Goal: Task Accomplishment & Management: Complete application form

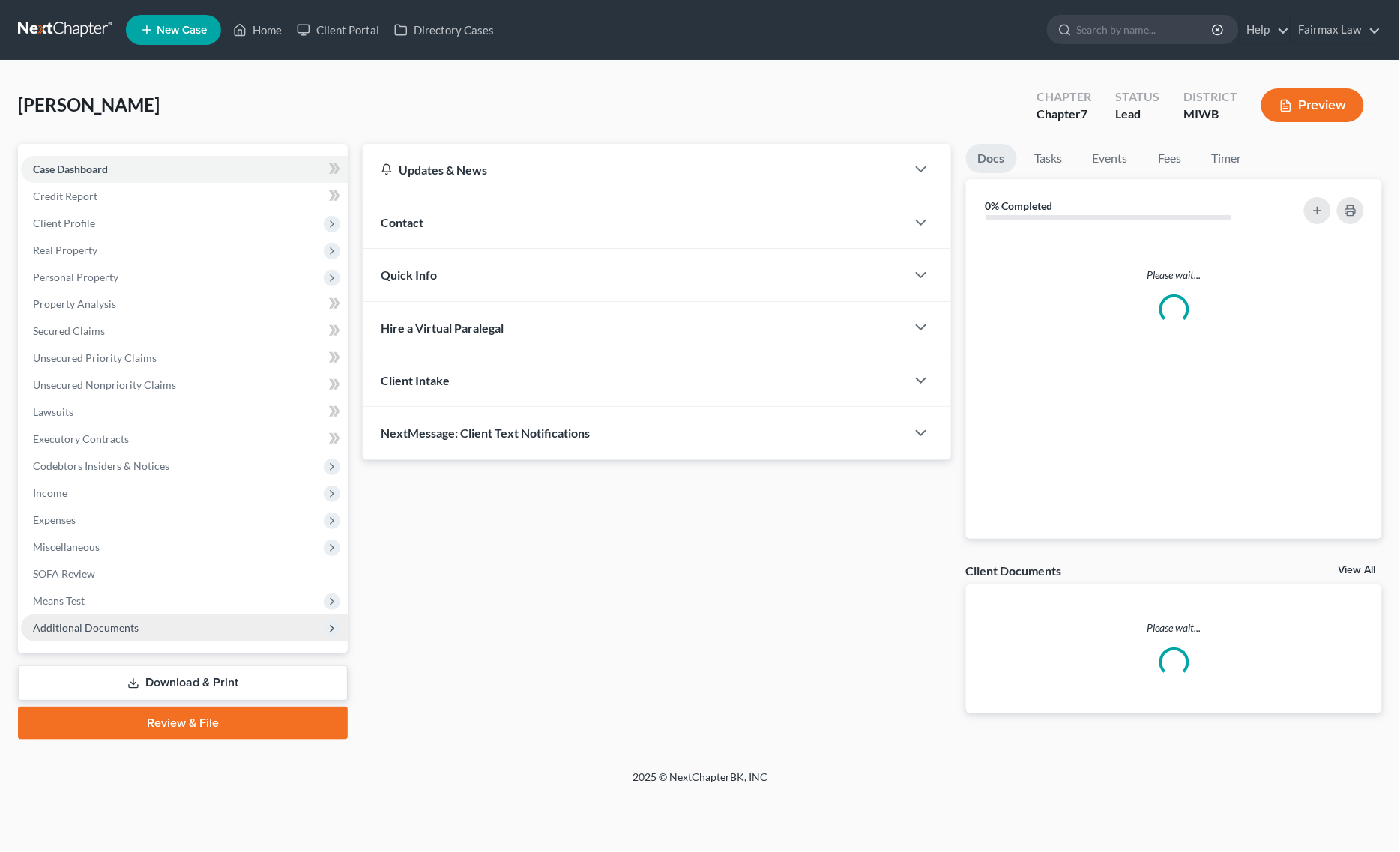
click at [138, 624] on span "Additional Documents" at bounding box center [184, 627] width 327 height 27
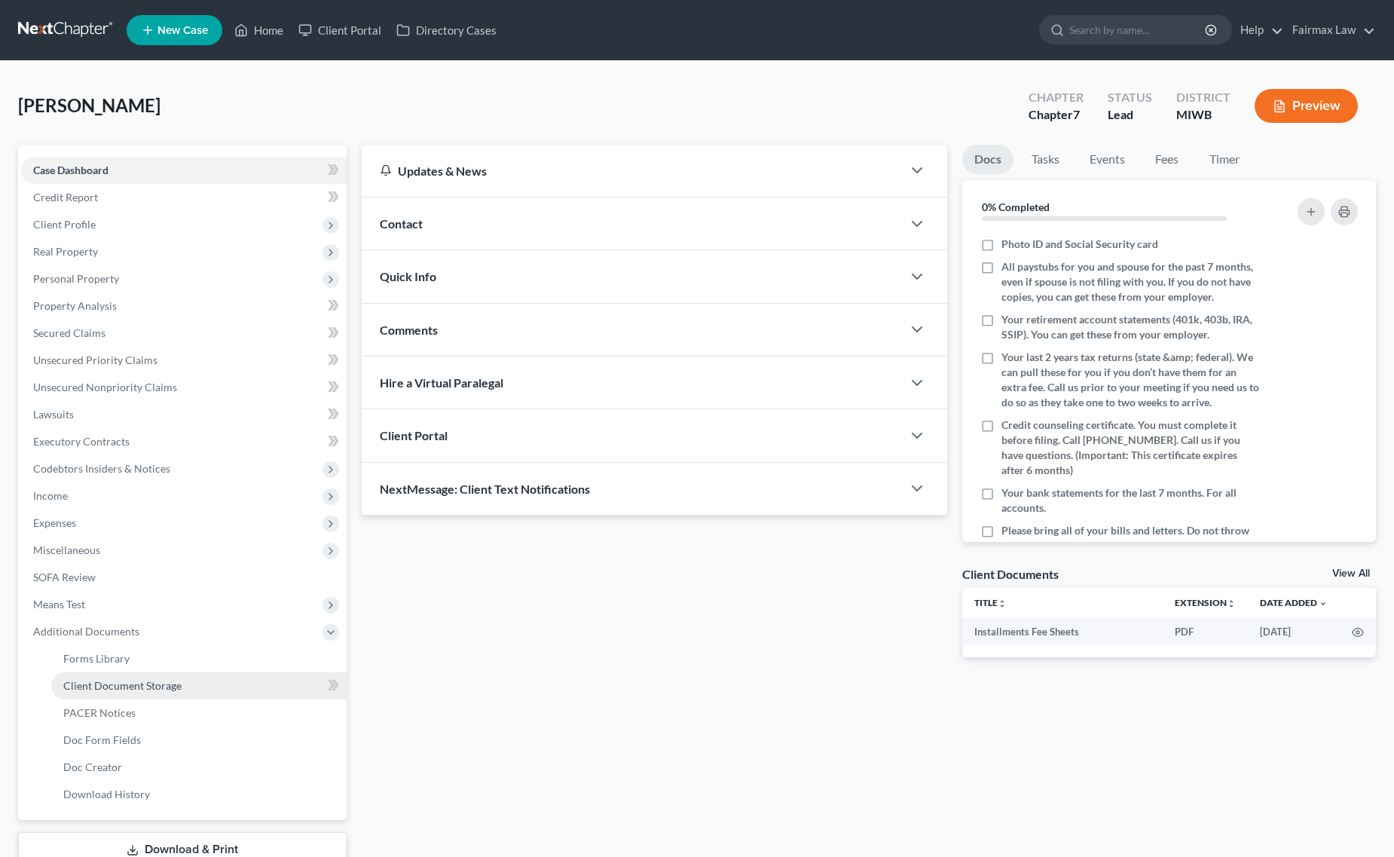
click at [164, 682] on span "Client Document Storage" at bounding box center [122, 685] width 118 height 13
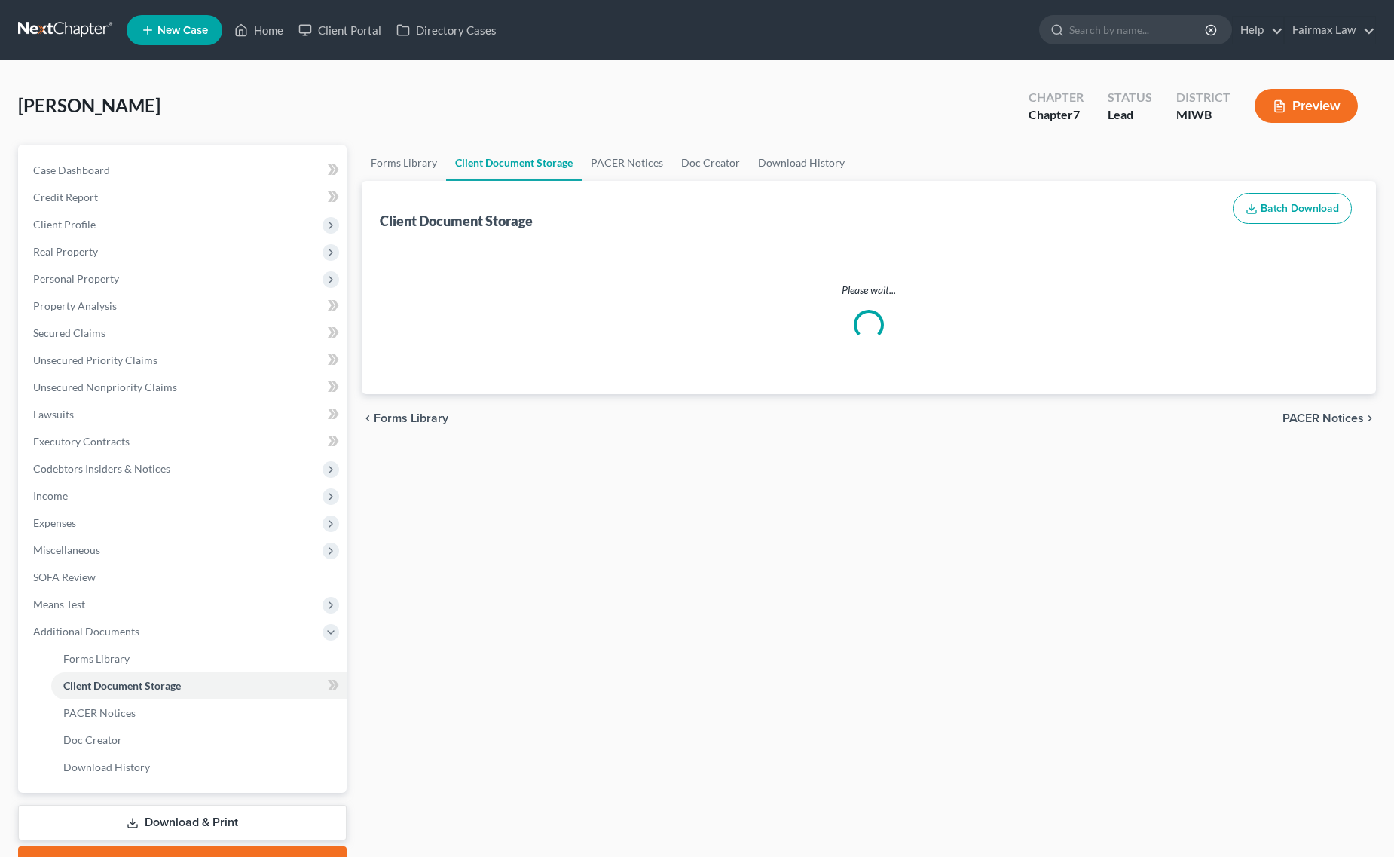
select select "4"
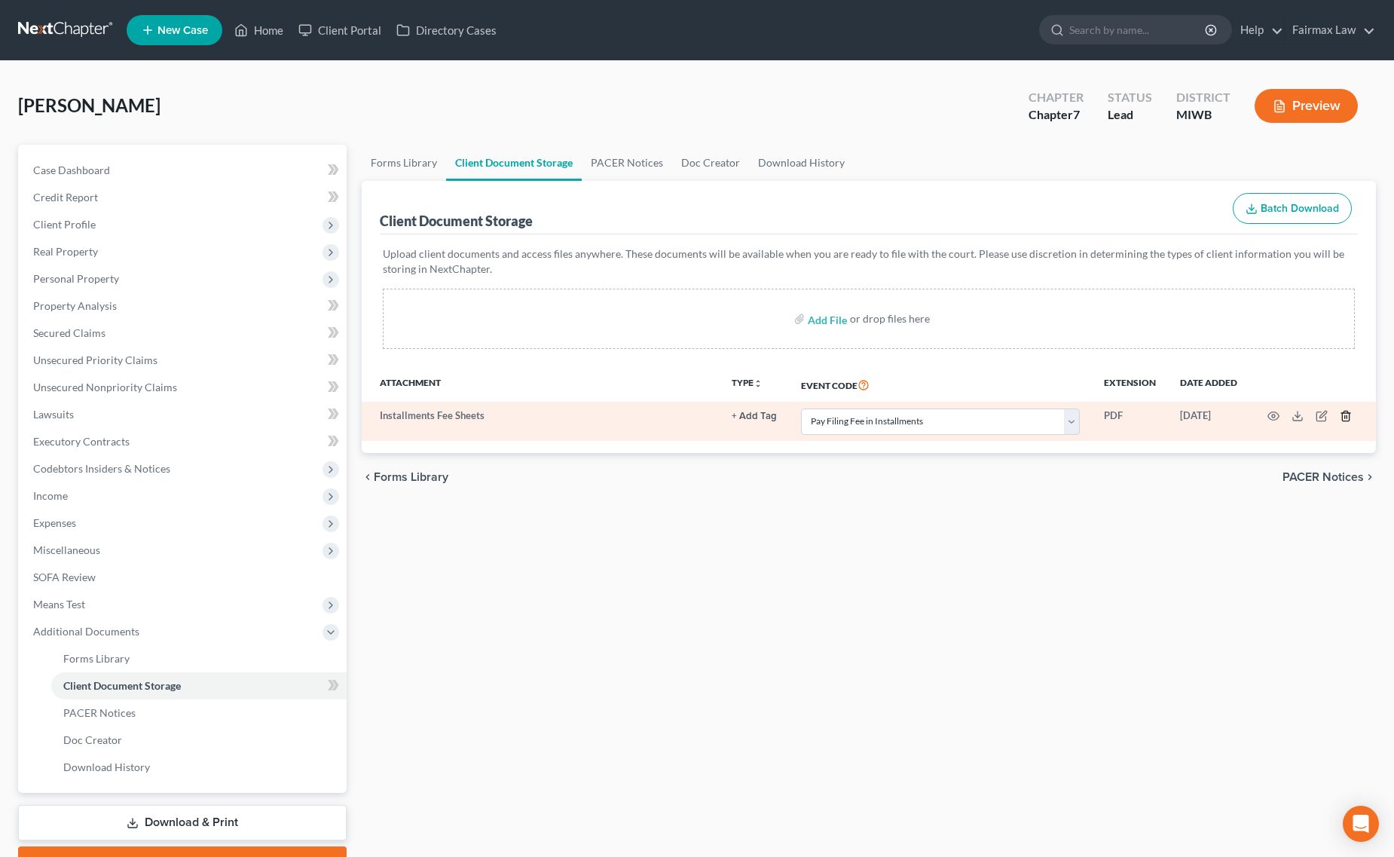
click at [1347, 413] on icon "button" at bounding box center [1346, 416] width 12 height 12
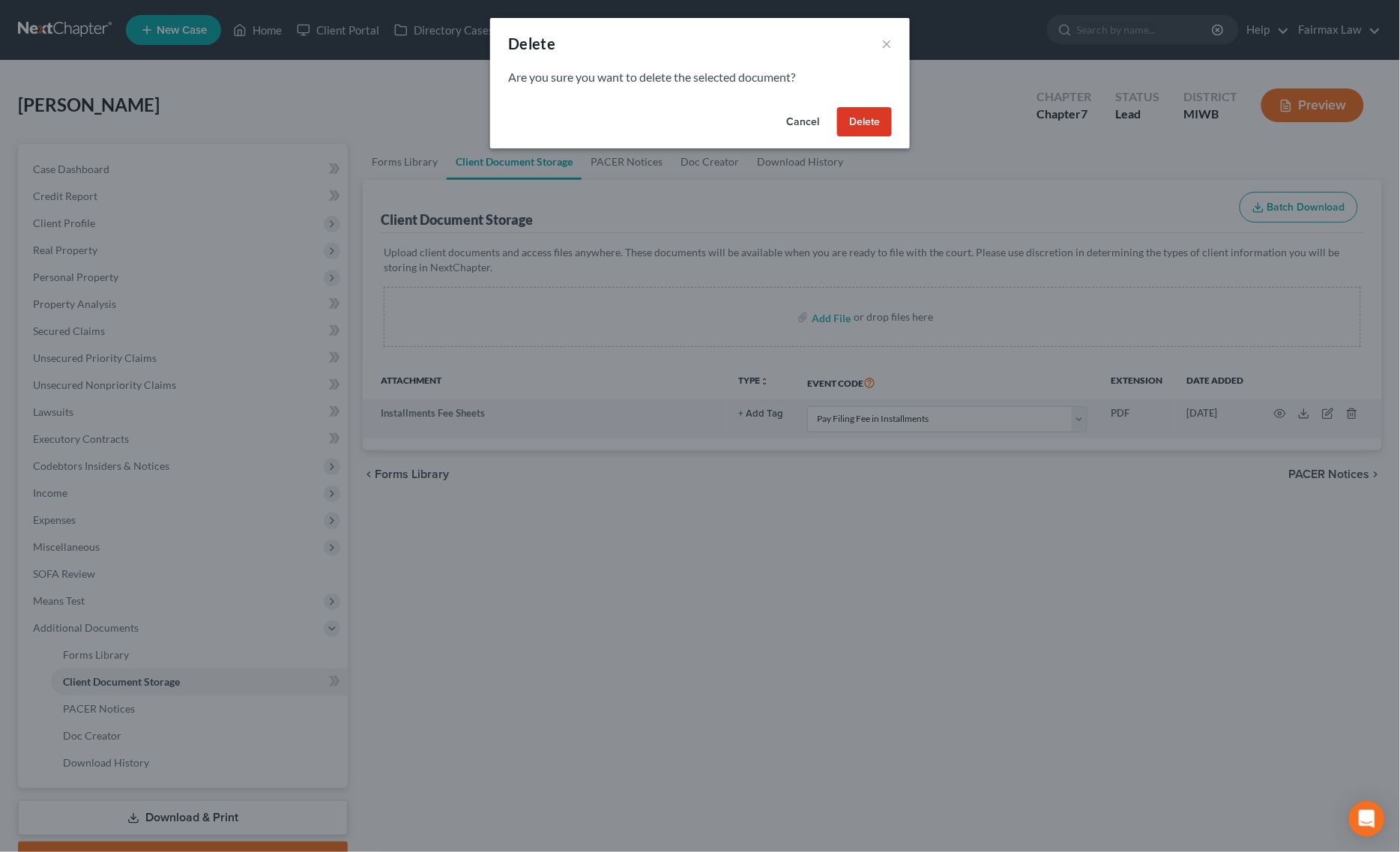
click at [880, 111] on button "Delete" at bounding box center [864, 122] width 55 height 30
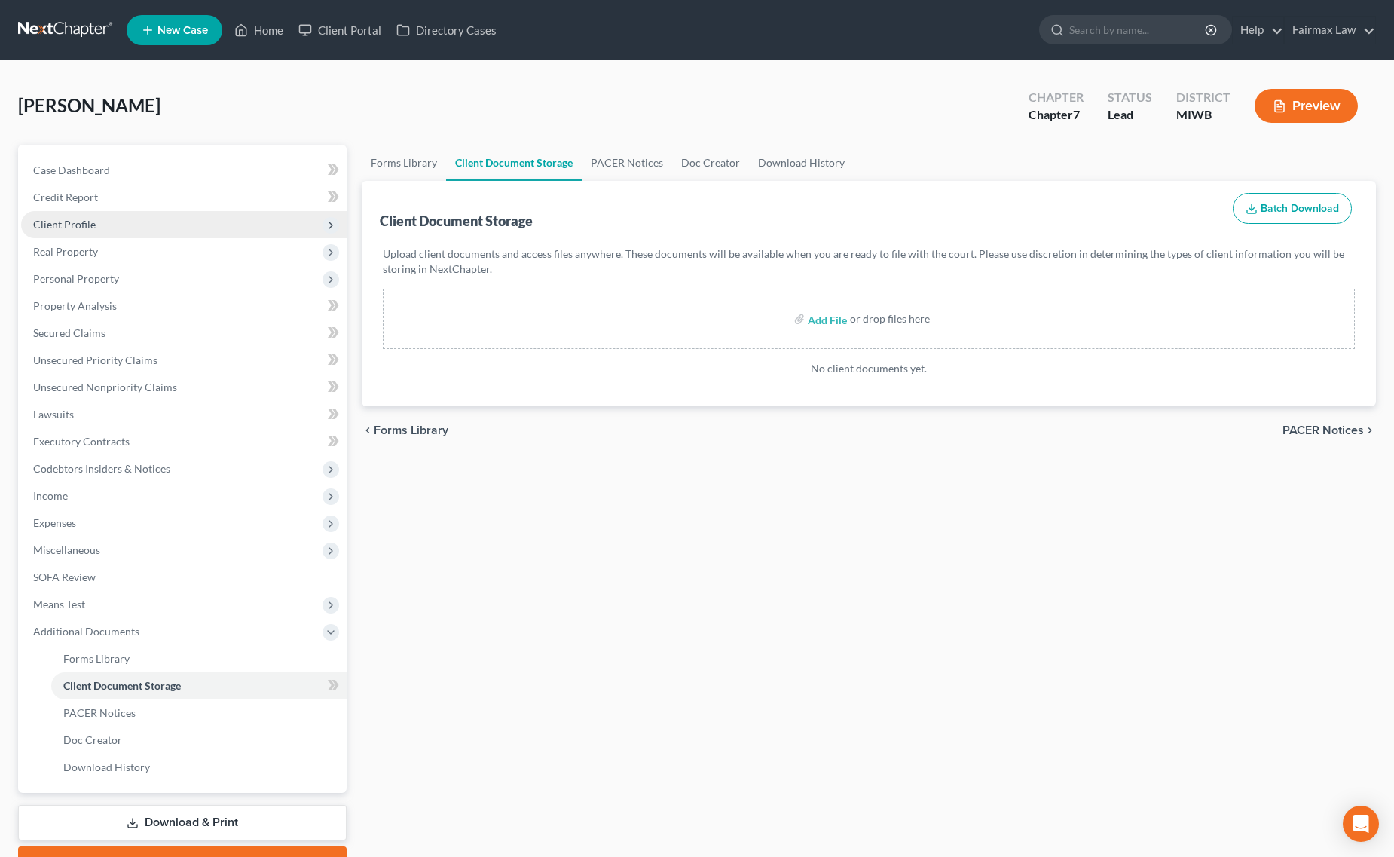
click at [204, 228] on span "Client Profile" at bounding box center [184, 224] width 326 height 27
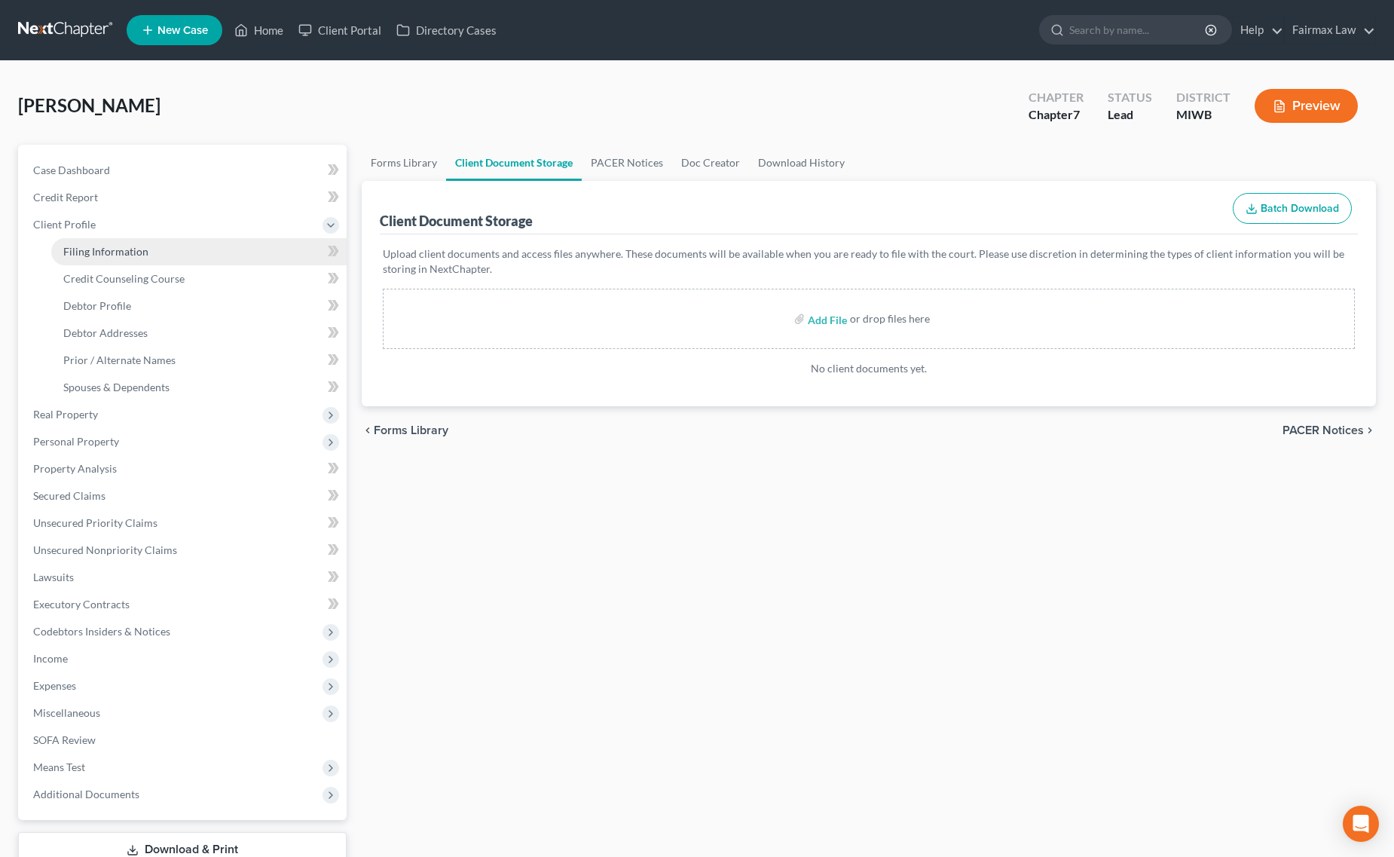
click at [134, 246] on span "Filing Information" at bounding box center [105, 251] width 85 height 13
select select "1"
select select "0"
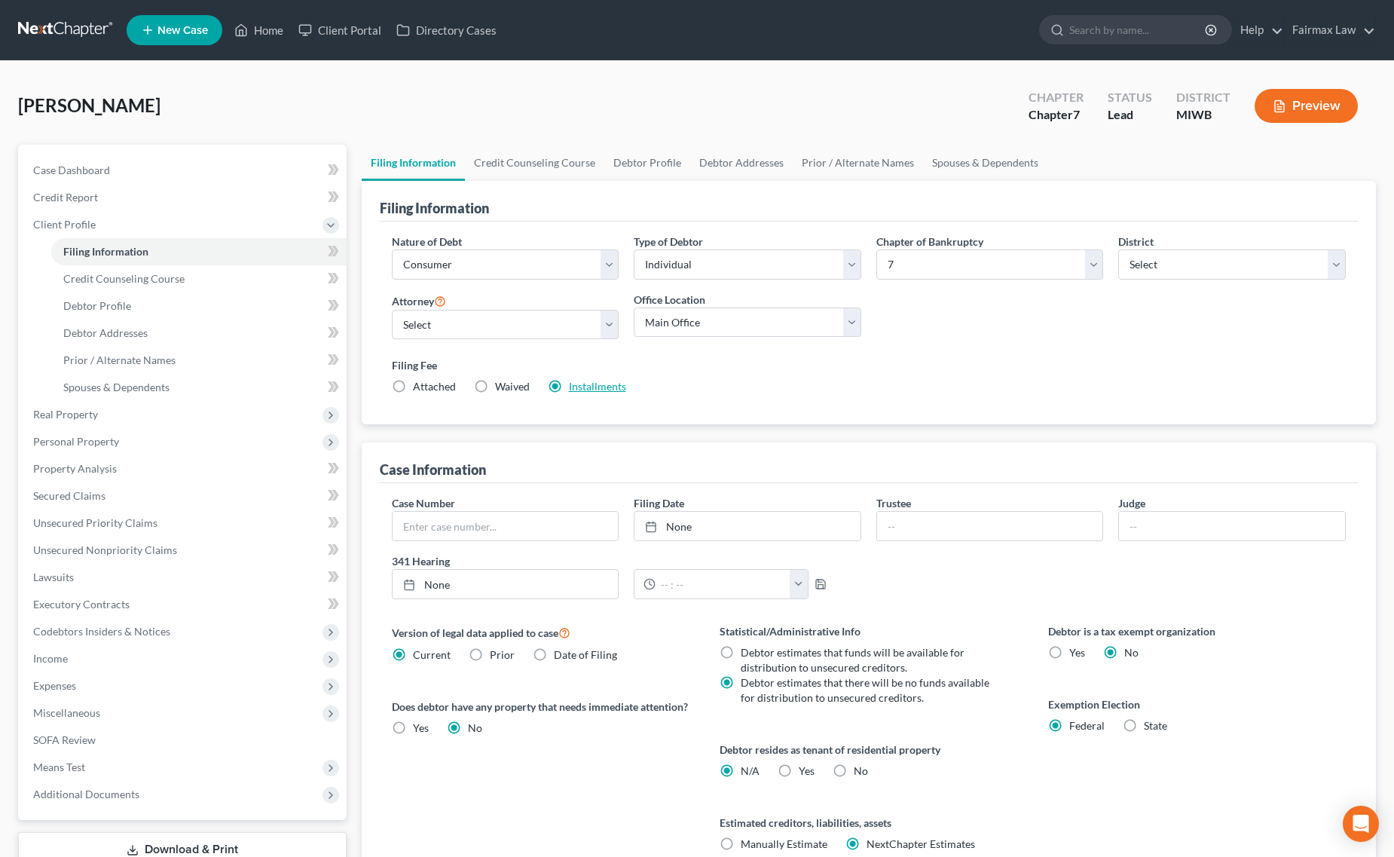
click at [604, 382] on link "Installments" at bounding box center [597, 386] width 57 height 13
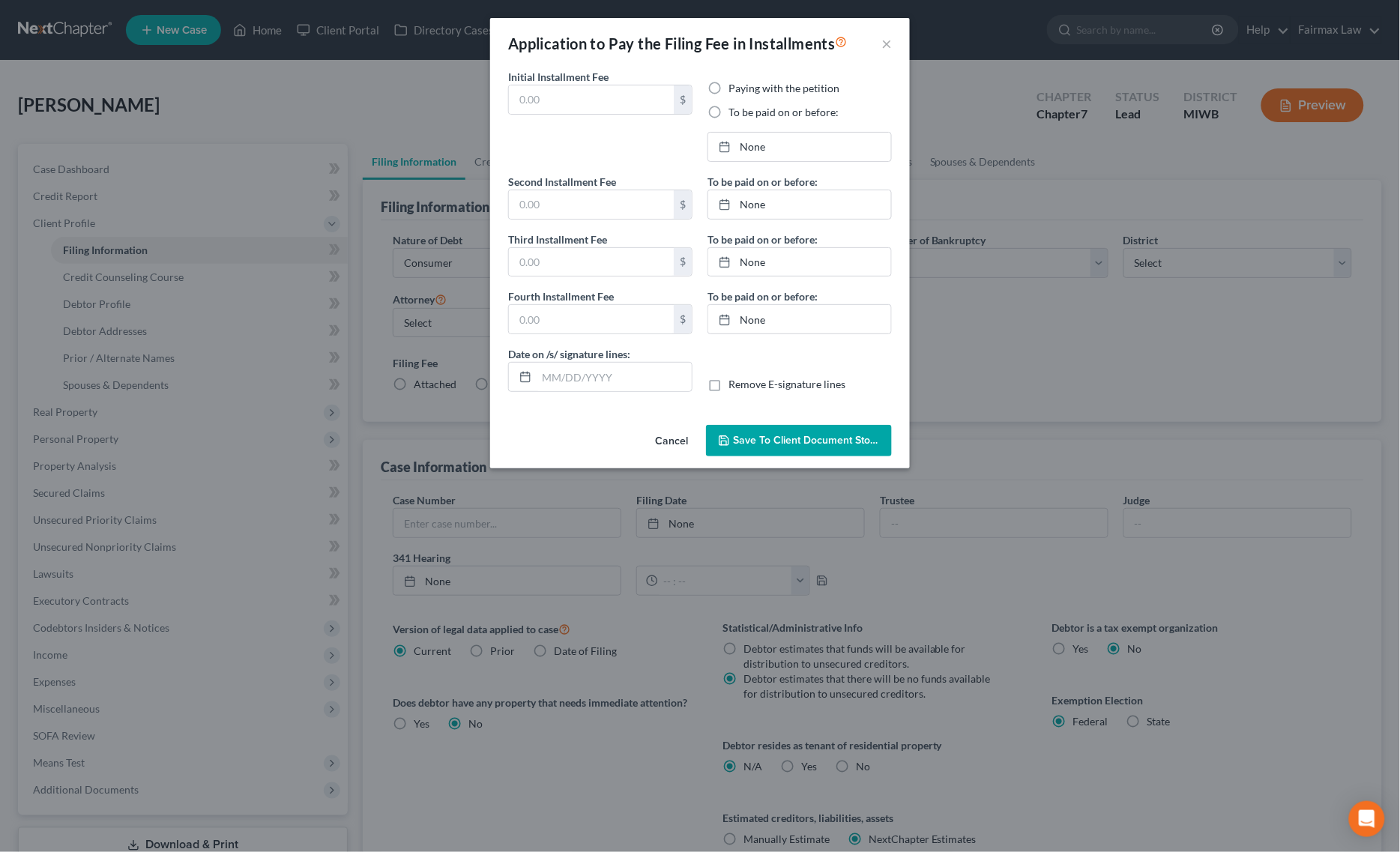
type input "84.50"
radio input "true"
type input "84.50"
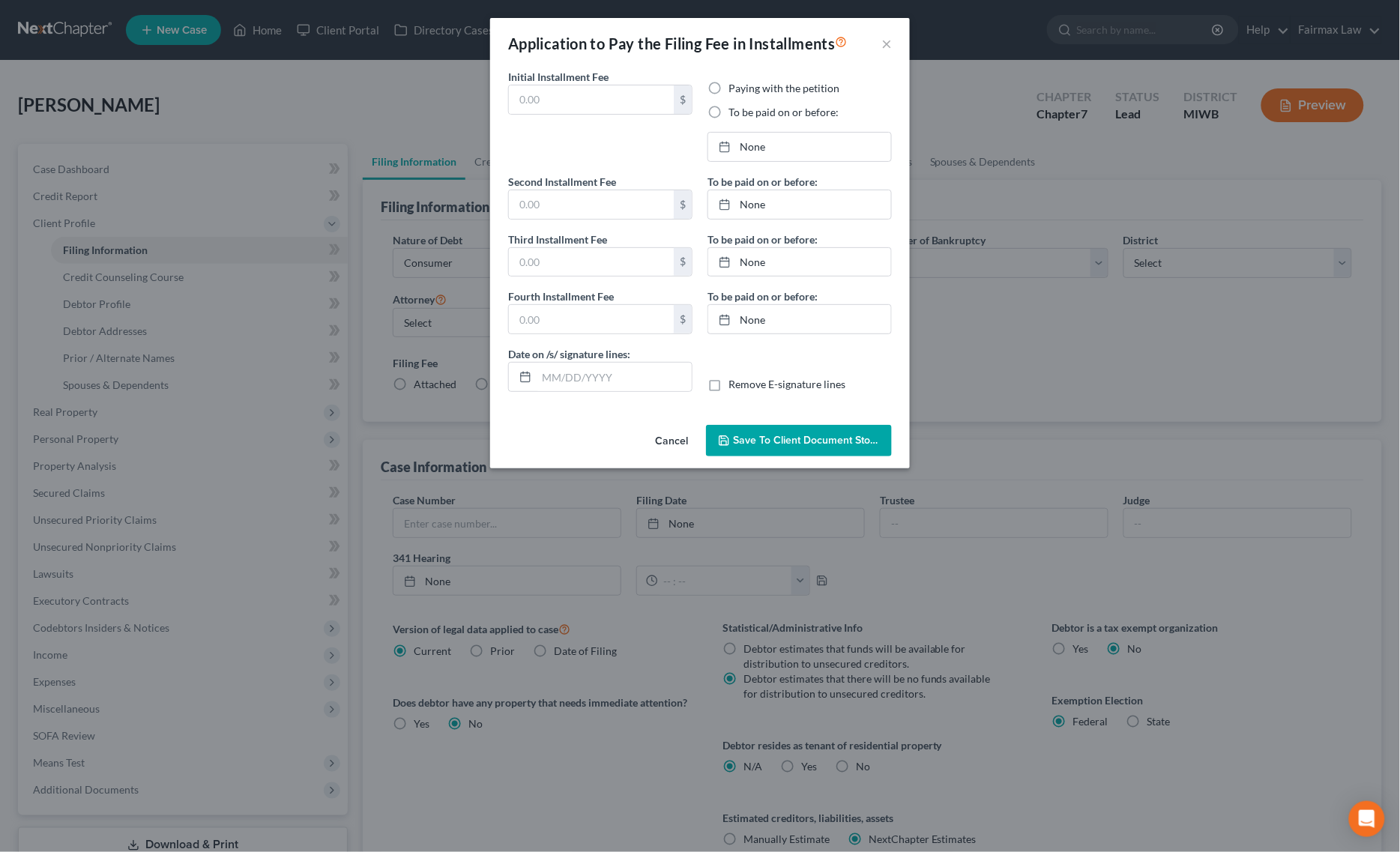
type input "[DATE]"
click at [785, 141] on link "[DATE]" at bounding box center [799, 146] width 183 height 29
click at [774, 208] on link "[DATE]" at bounding box center [799, 204] width 183 height 29
click at [791, 270] on link "[DATE]" at bounding box center [799, 261] width 183 height 29
click at [777, 326] on link "2/9/2026" at bounding box center [799, 319] width 183 height 29
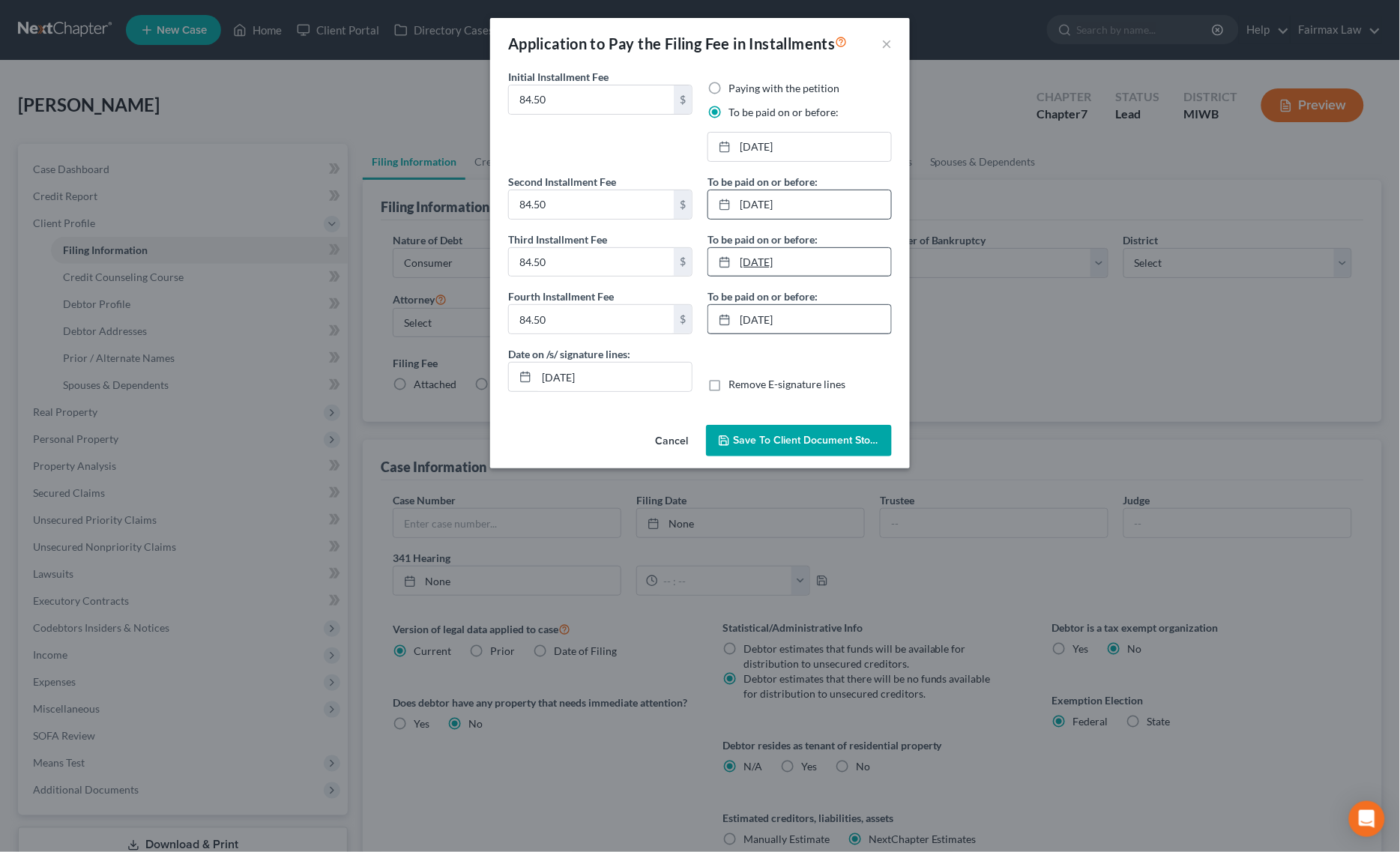
click at [790, 259] on link "1/2/2026" at bounding box center [799, 261] width 183 height 29
click at [784, 442] on span "Save to Client Document Storage" at bounding box center [812, 439] width 159 height 13
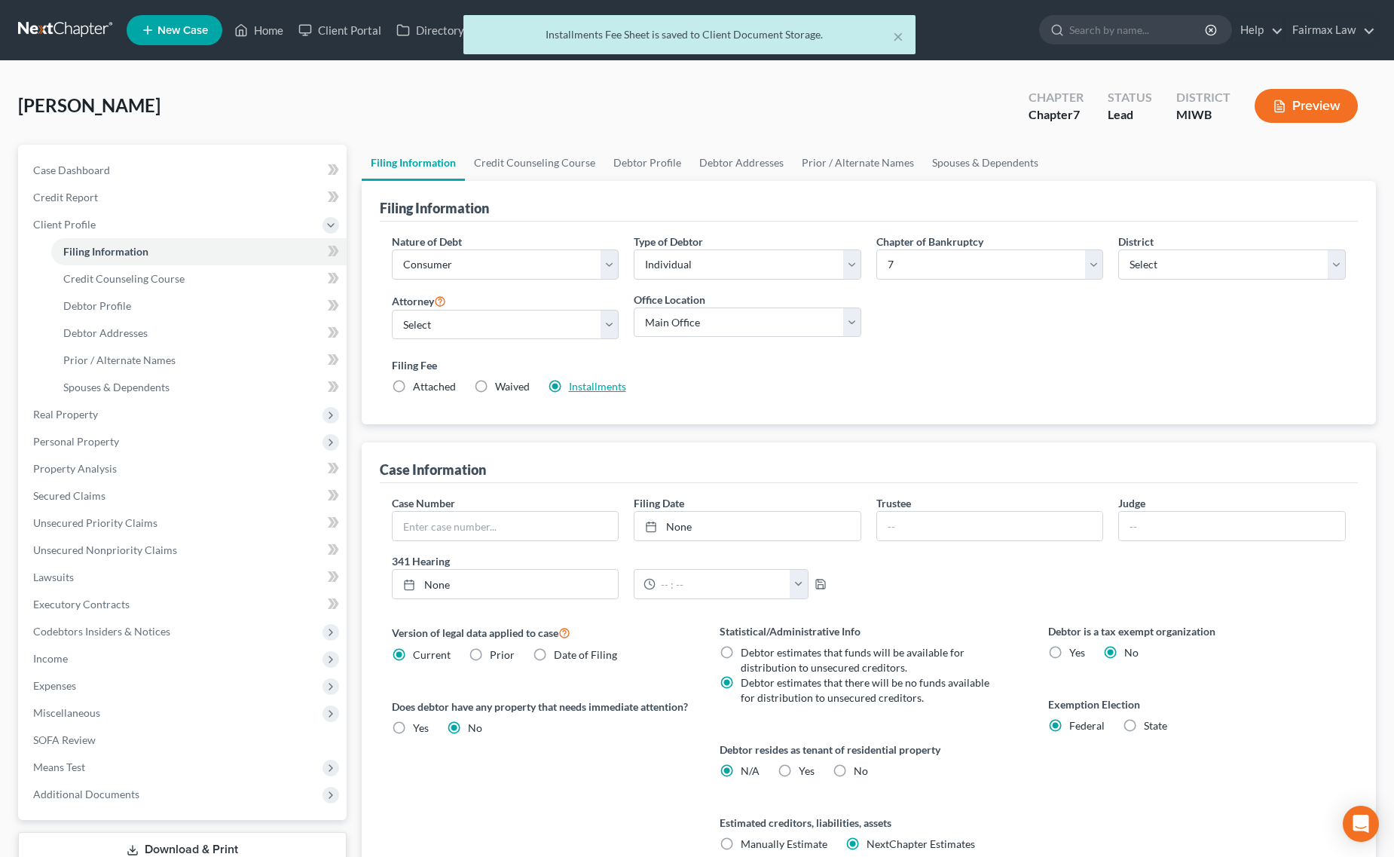
click at [607, 387] on link "Installments" at bounding box center [597, 386] width 57 height 13
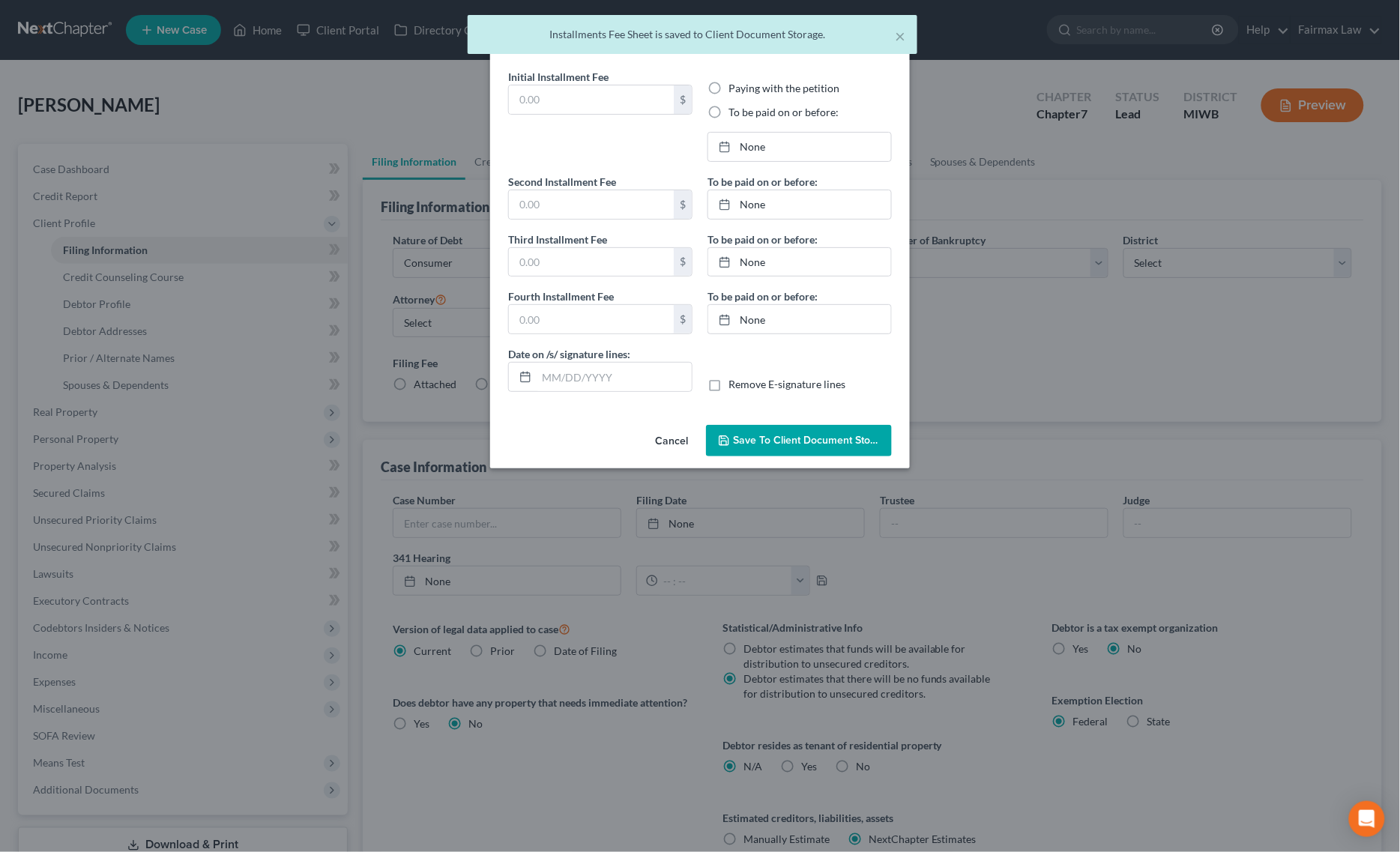
type input "84.50"
radio input "true"
type input "84.50"
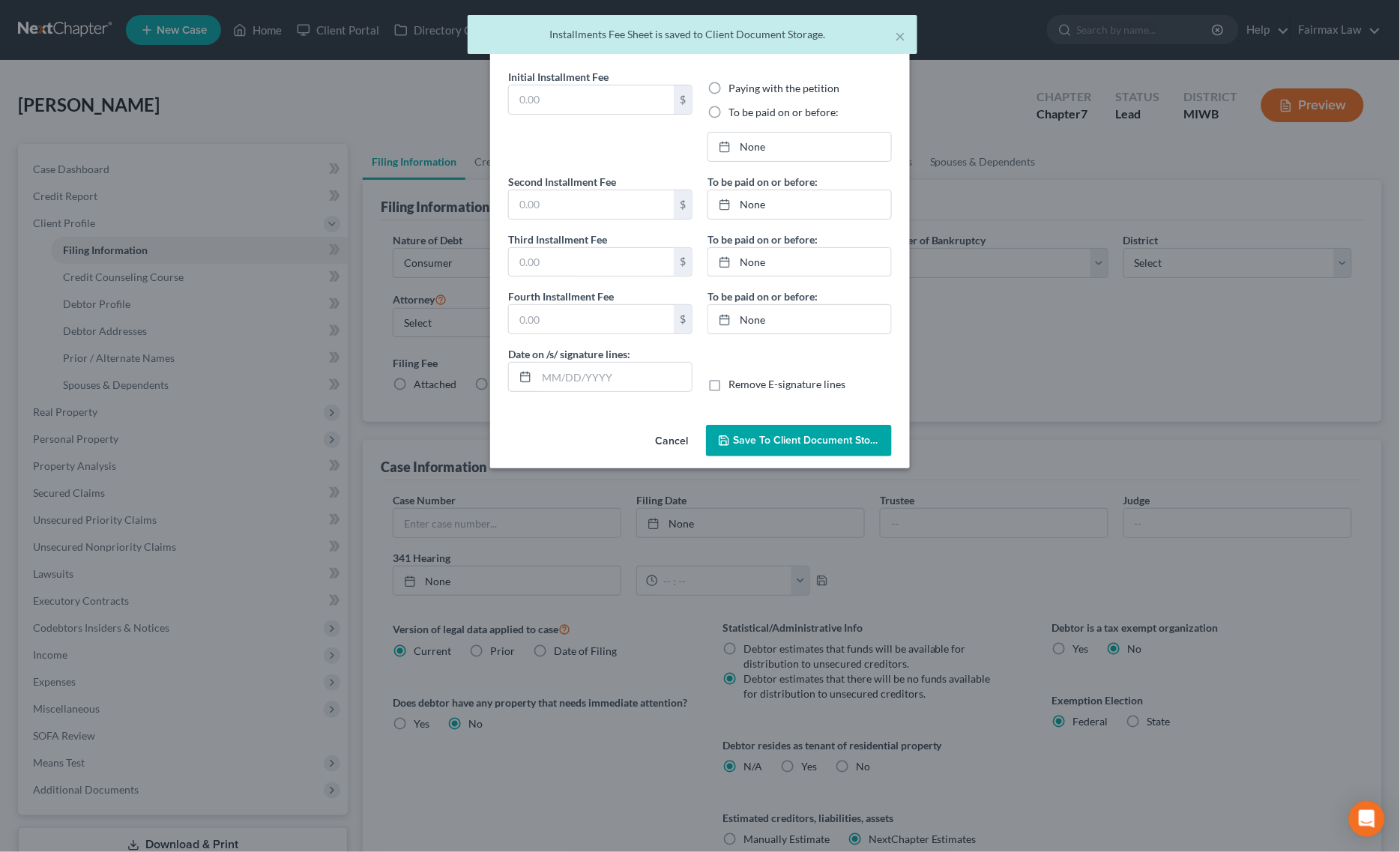
type input "[DATE]"
drag, startPoint x: 641, startPoint y: 375, endPoint x: 326, endPoint y: 382, distance: 315.1
click at [330, 382] on div "Application to Pay the Filing Fee in Installments × Initial Installment Fee 84.…" at bounding box center [700, 426] width 1400 height 852
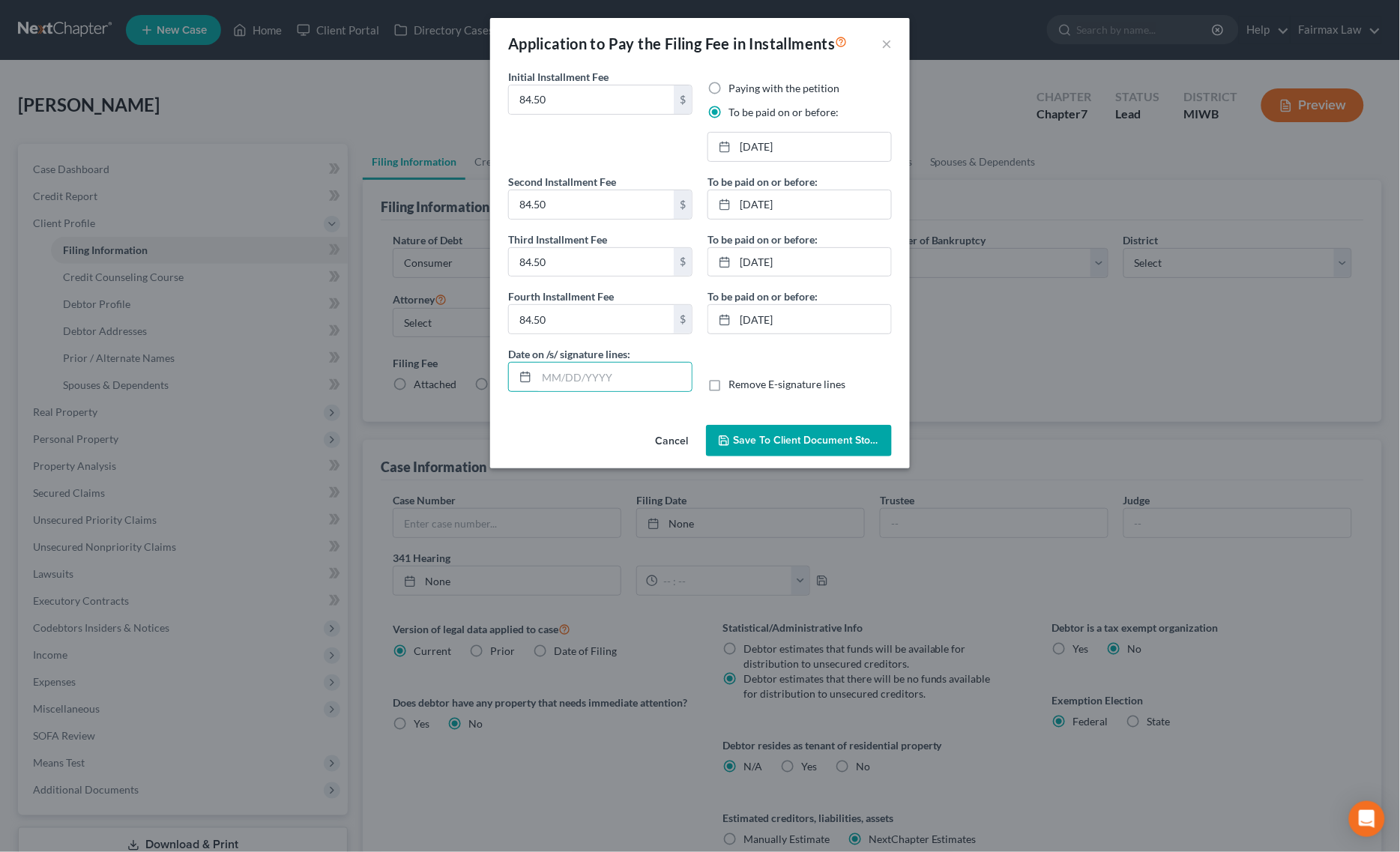
click at [765, 436] on span "Save to Client Document Storage" at bounding box center [812, 439] width 159 height 13
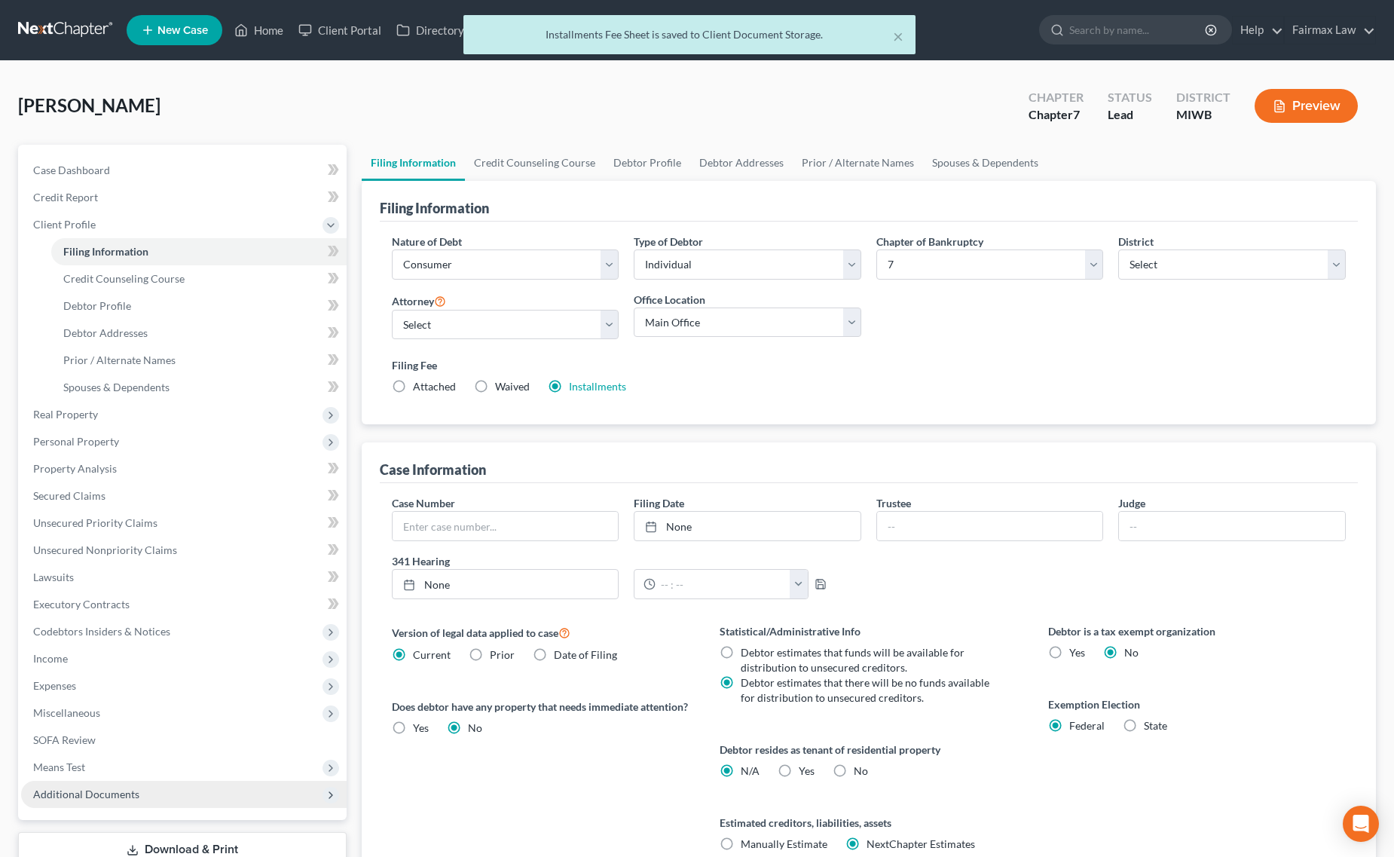
click at [173, 781] on span "Additional Documents" at bounding box center [184, 794] width 326 height 27
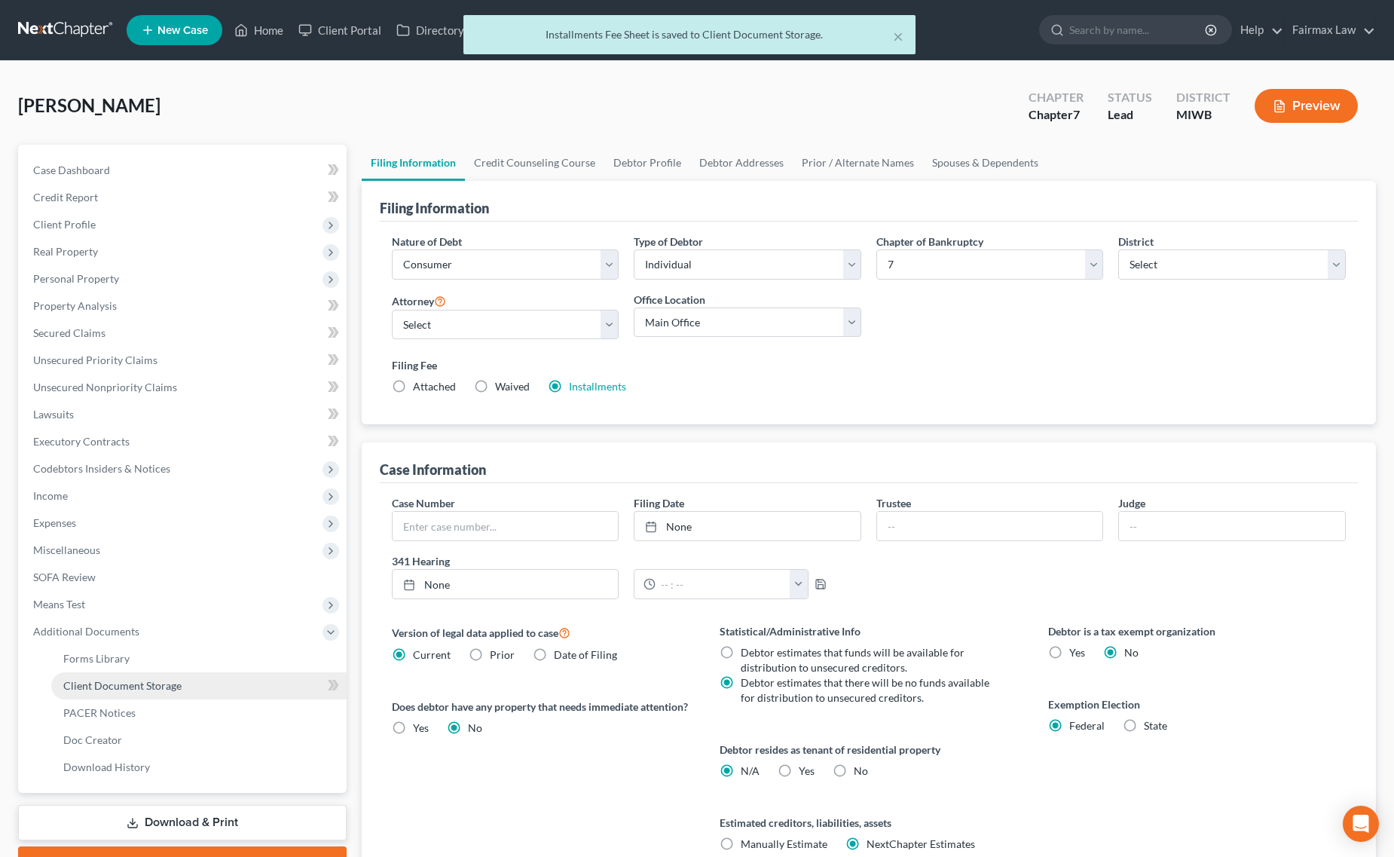
click at [162, 676] on link "Client Document Storage" at bounding box center [198, 685] width 295 height 27
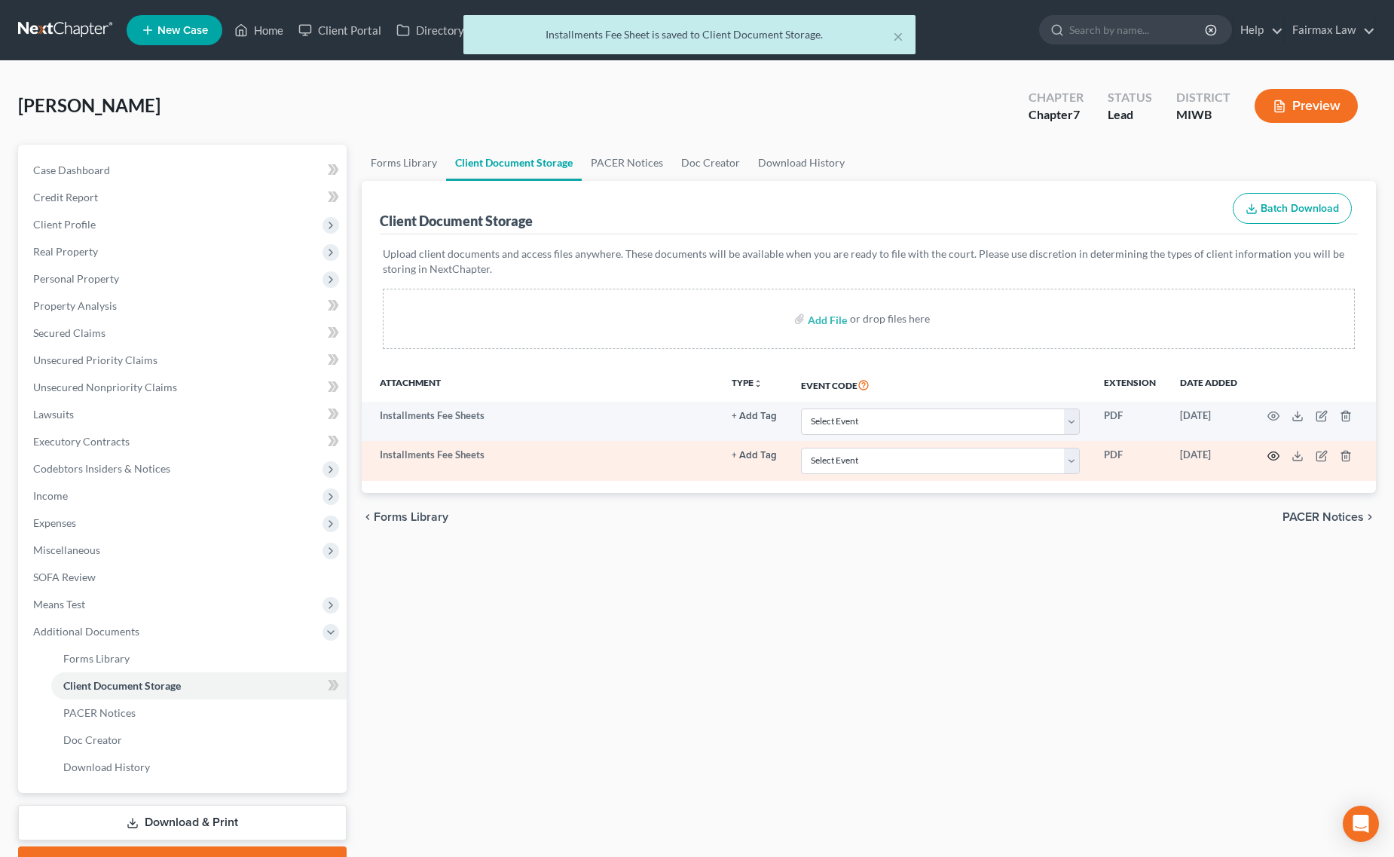
click at [1276, 454] on icon "button" at bounding box center [1273, 456] width 12 height 12
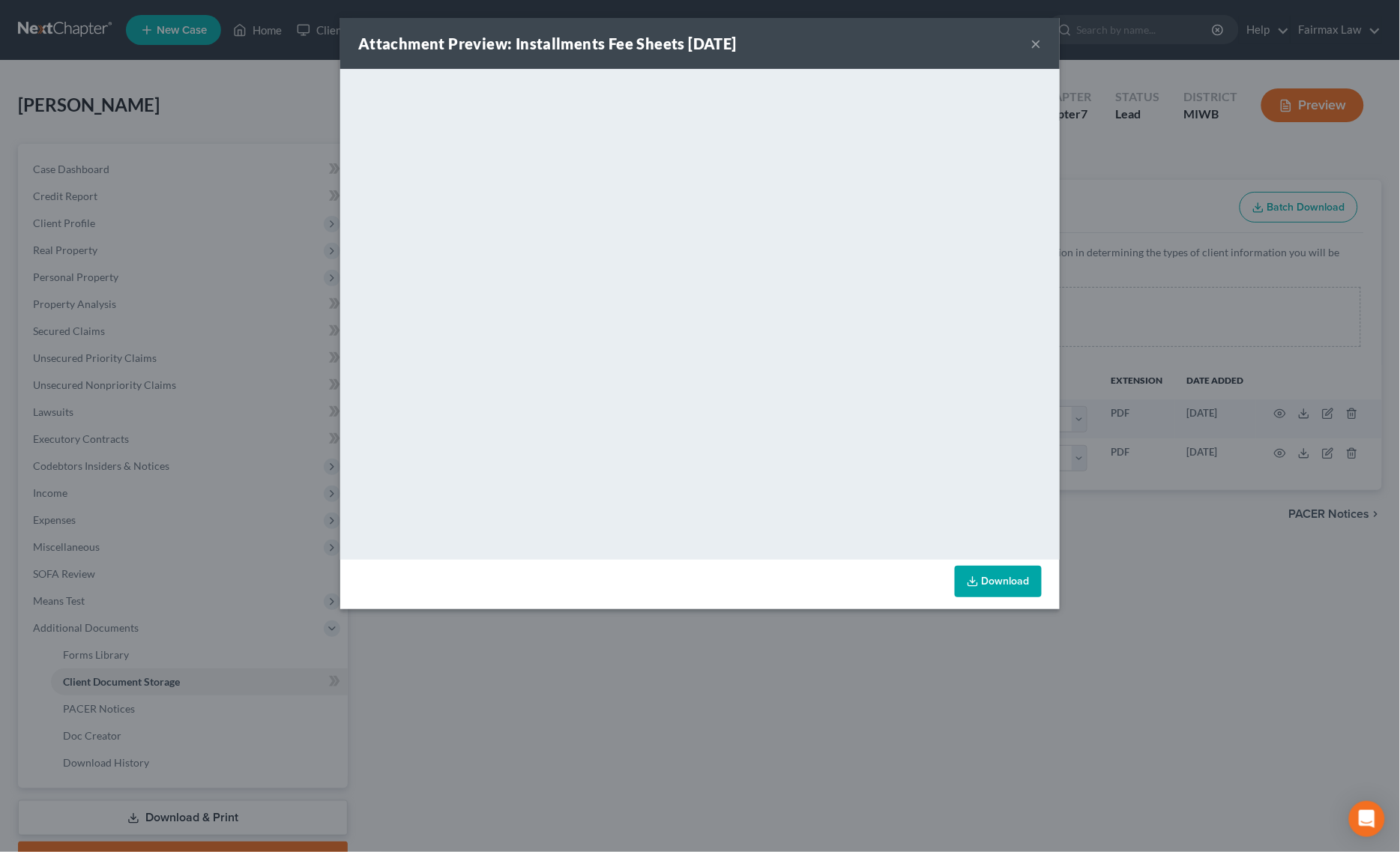
click at [1146, 635] on div "Attachment Preview: Installments Fee Sheets 10/09/2025 × <object ng-attr-data='…" at bounding box center [700, 426] width 1400 height 852
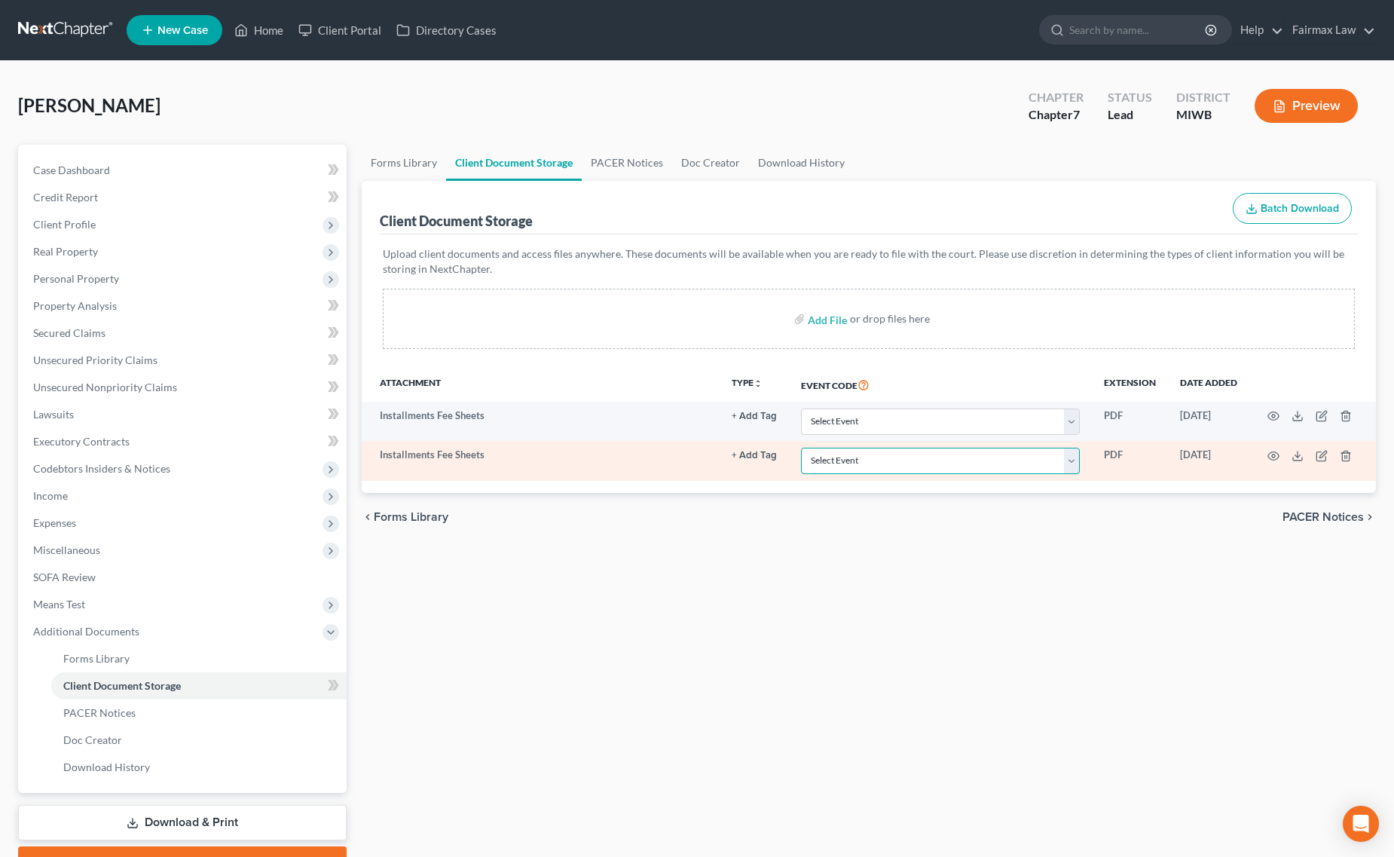
click at [932, 465] on select "Select Event Asset Protection Report Certificate by Credit Counseling Agency (1…" at bounding box center [940, 461] width 279 height 26
select select "4"
click at [801, 448] on select "Select Event Asset Protection Report Certificate by Credit Counseling Agency (1…" at bounding box center [940, 461] width 279 height 26
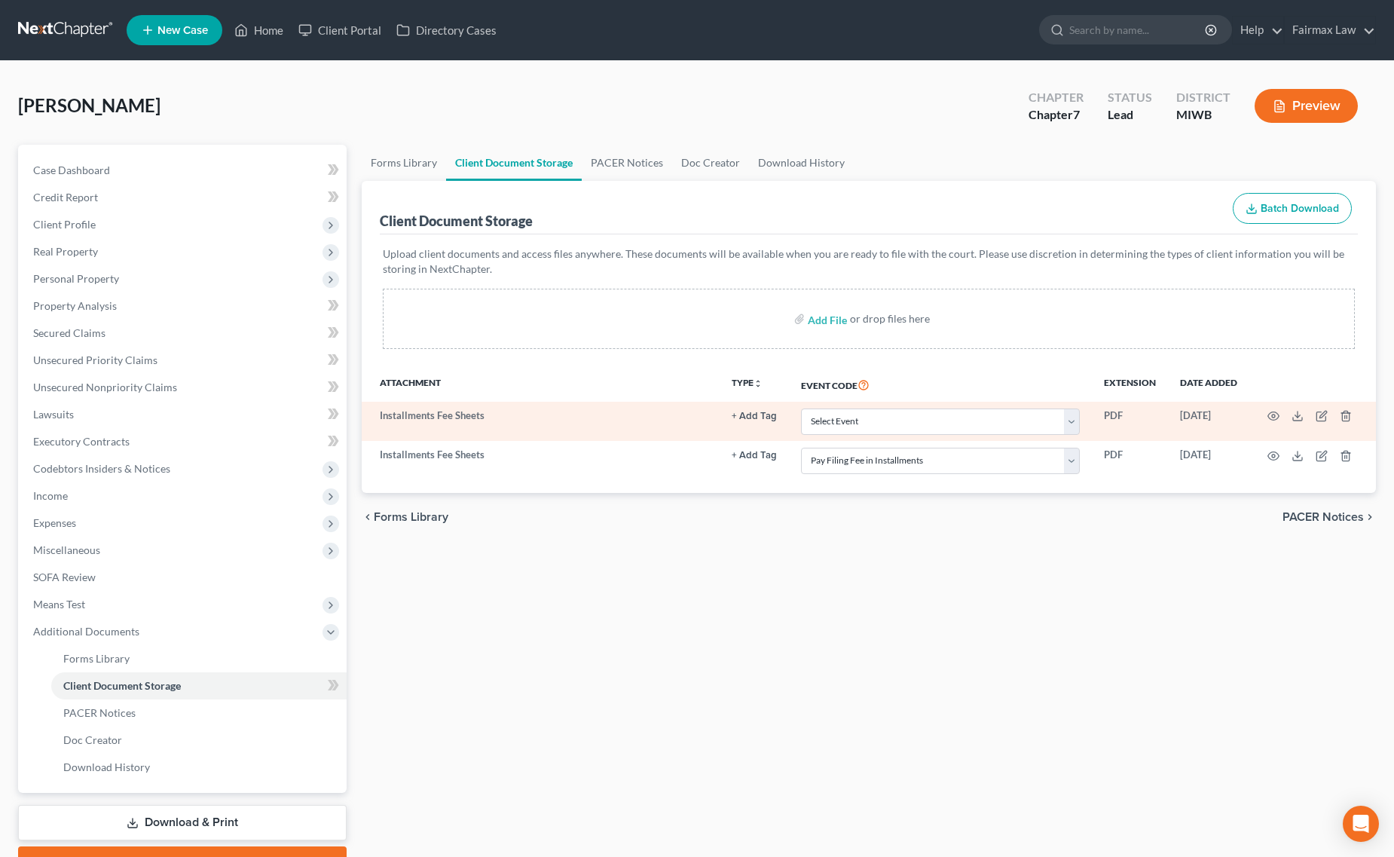
click at [1353, 409] on td at bounding box center [1312, 421] width 127 height 39
click at [1342, 414] on icon "button" at bounding box center [1345, 416] width 7 height 10
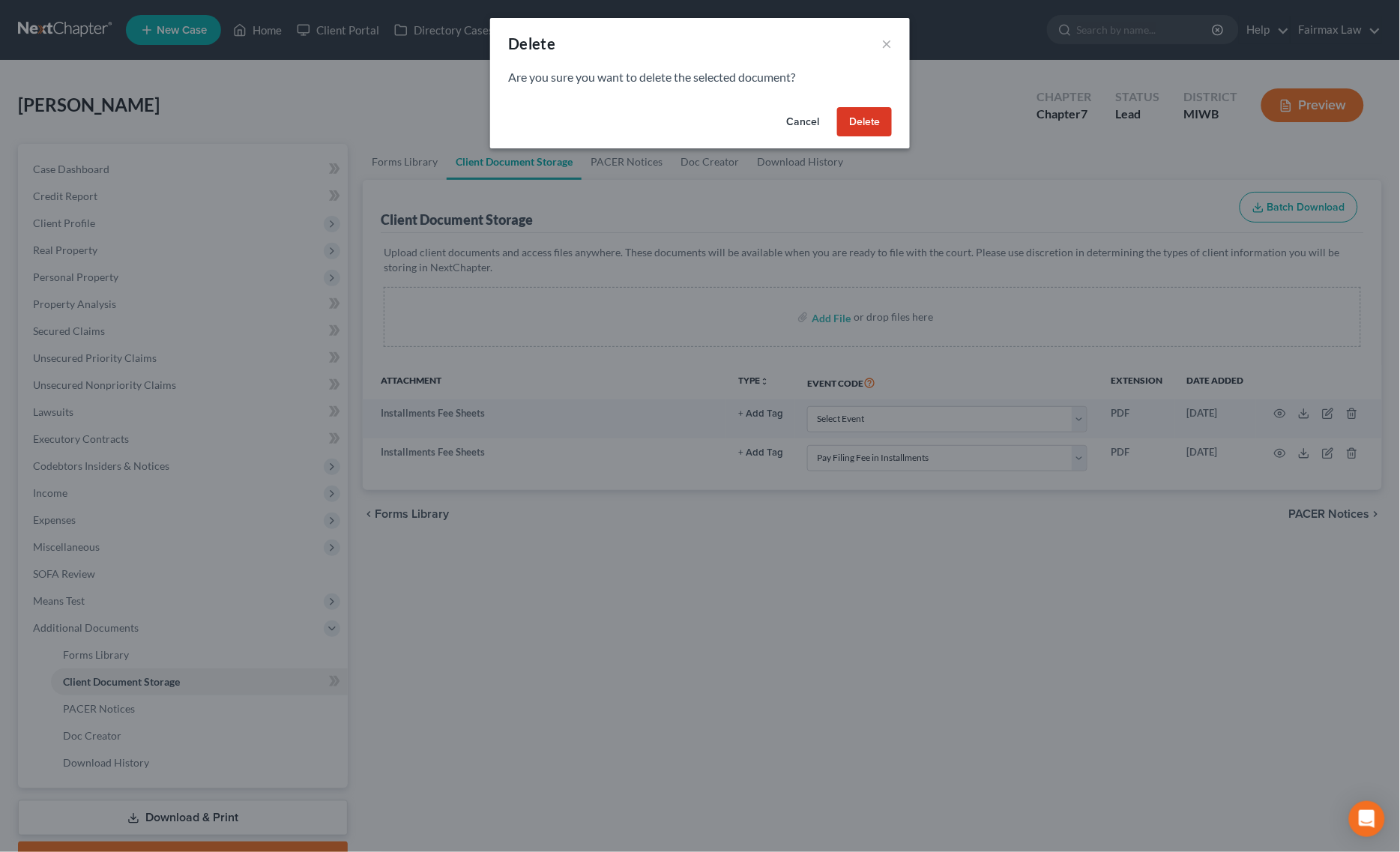
click at [883, 124] on button "Delete" at bounding box center [864, 122] width 55 height 30
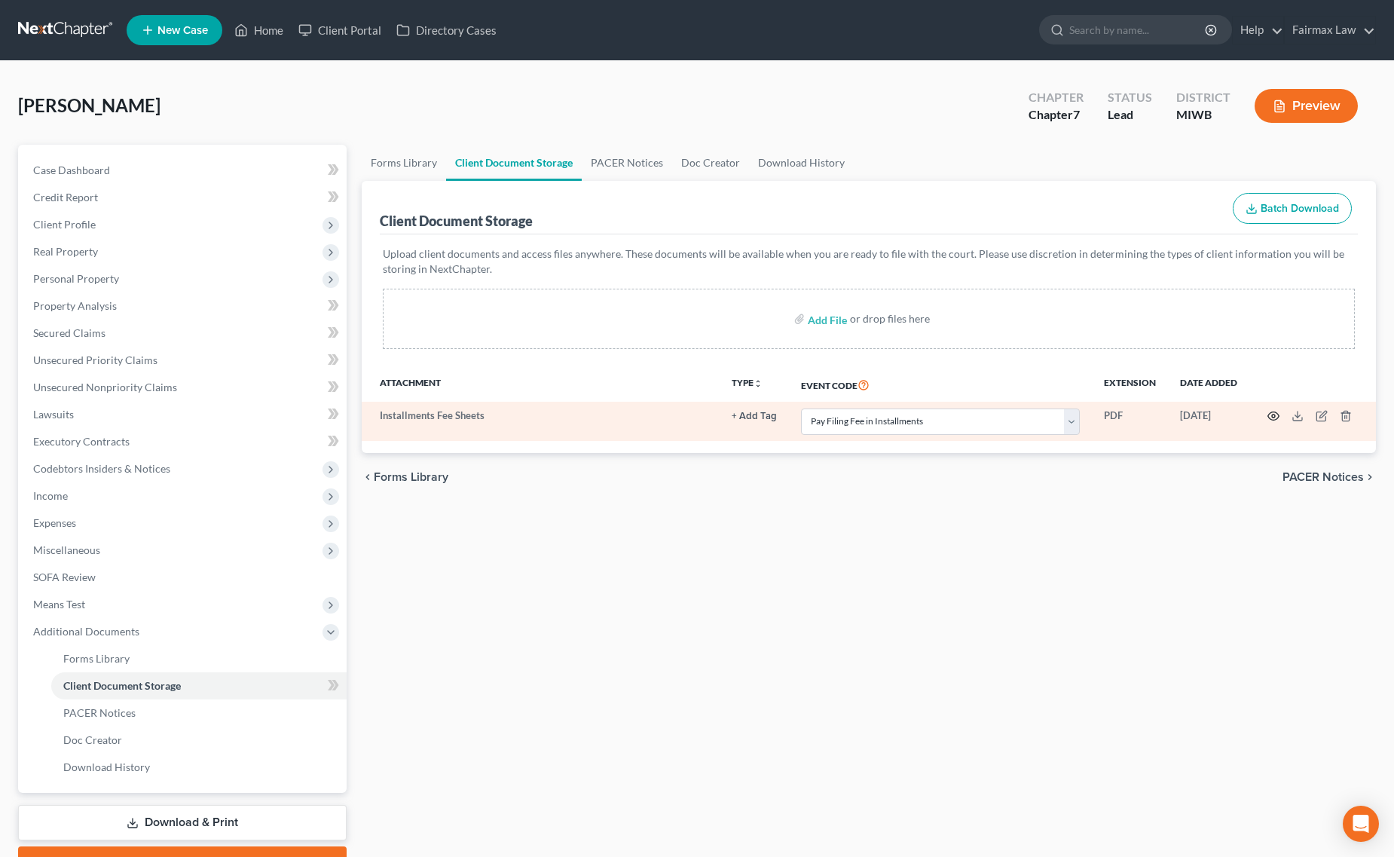
click at [1275, 415] on circle "button" at bounding box center [1273, 415] width 3 height 3
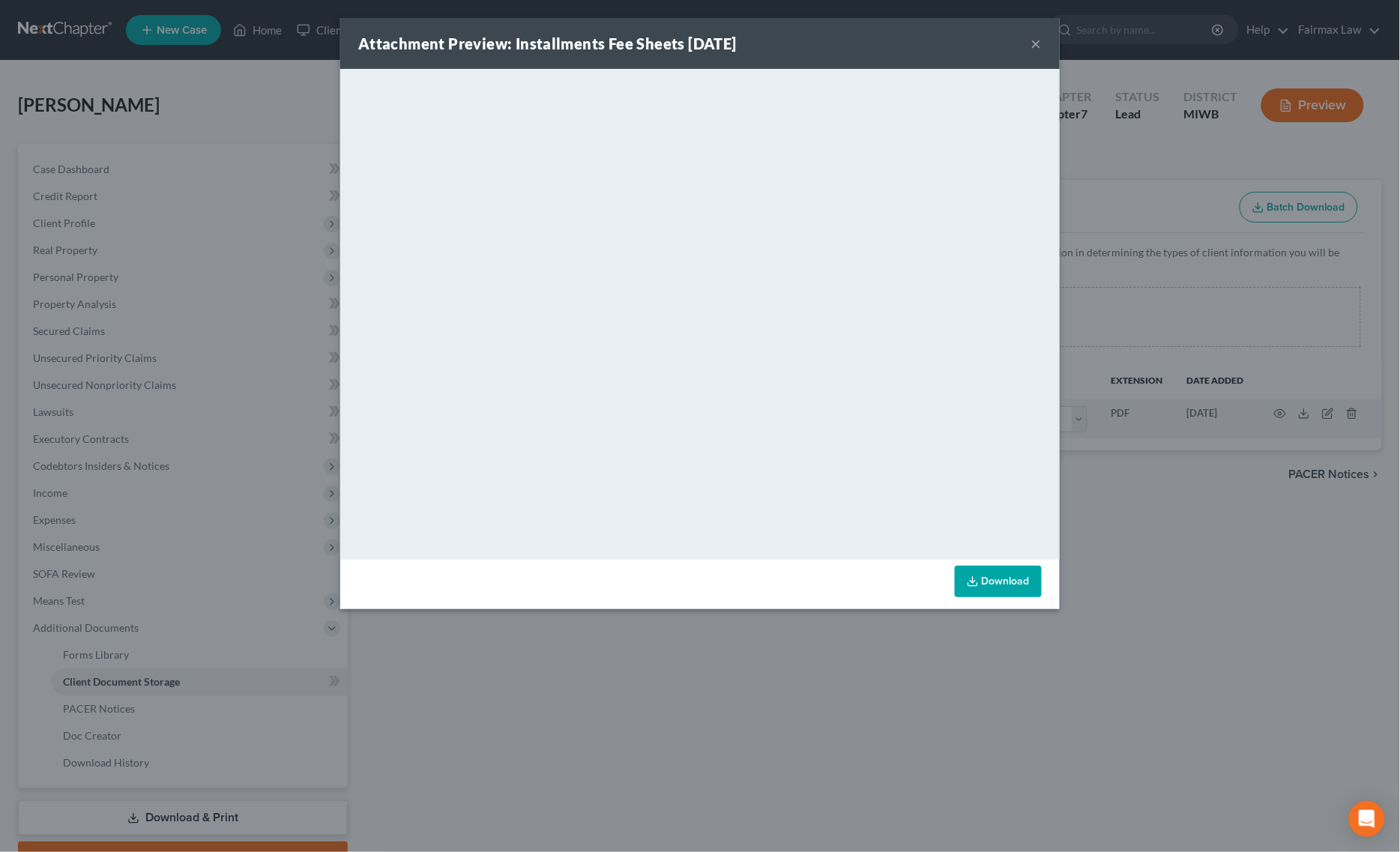
click at [1171, 515] on div "Attachment Preview: Installments Fee Sheets 10/09/2025 × <object ng-attr-data='…" at bounding box center [700, 426] width 1400 height 852
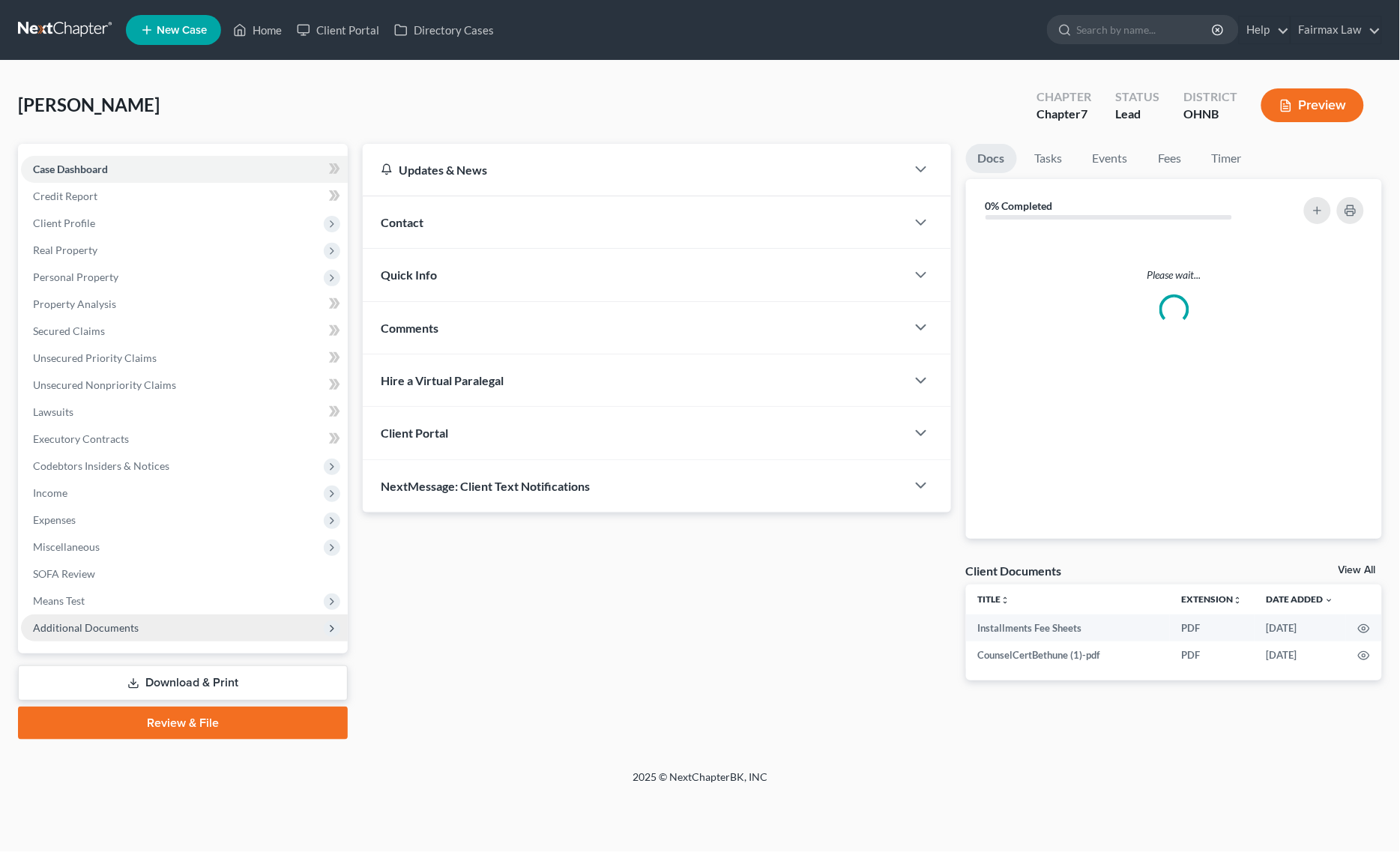
click at [165, 621] on span "Additional Documents" at bounding box center [184, 627] width 327 height 27
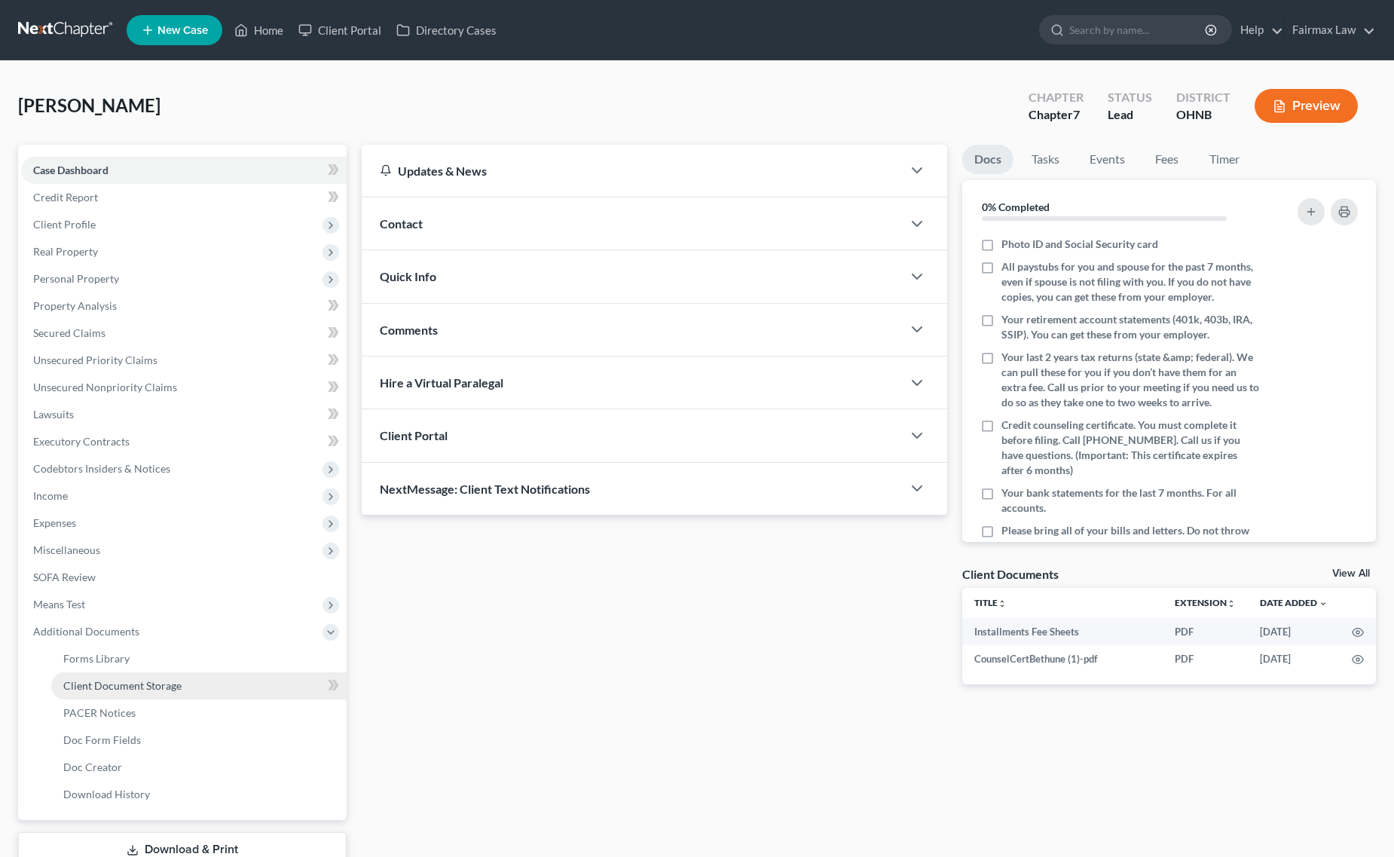
drag, startPoint x: 147, startPoint y: 694, endPoint x: 145, endPoint y: 702, distance: 7.7
click at [147, 695] on link "Client Document Storage" at bounding box center [198, 685] width 295 height 27
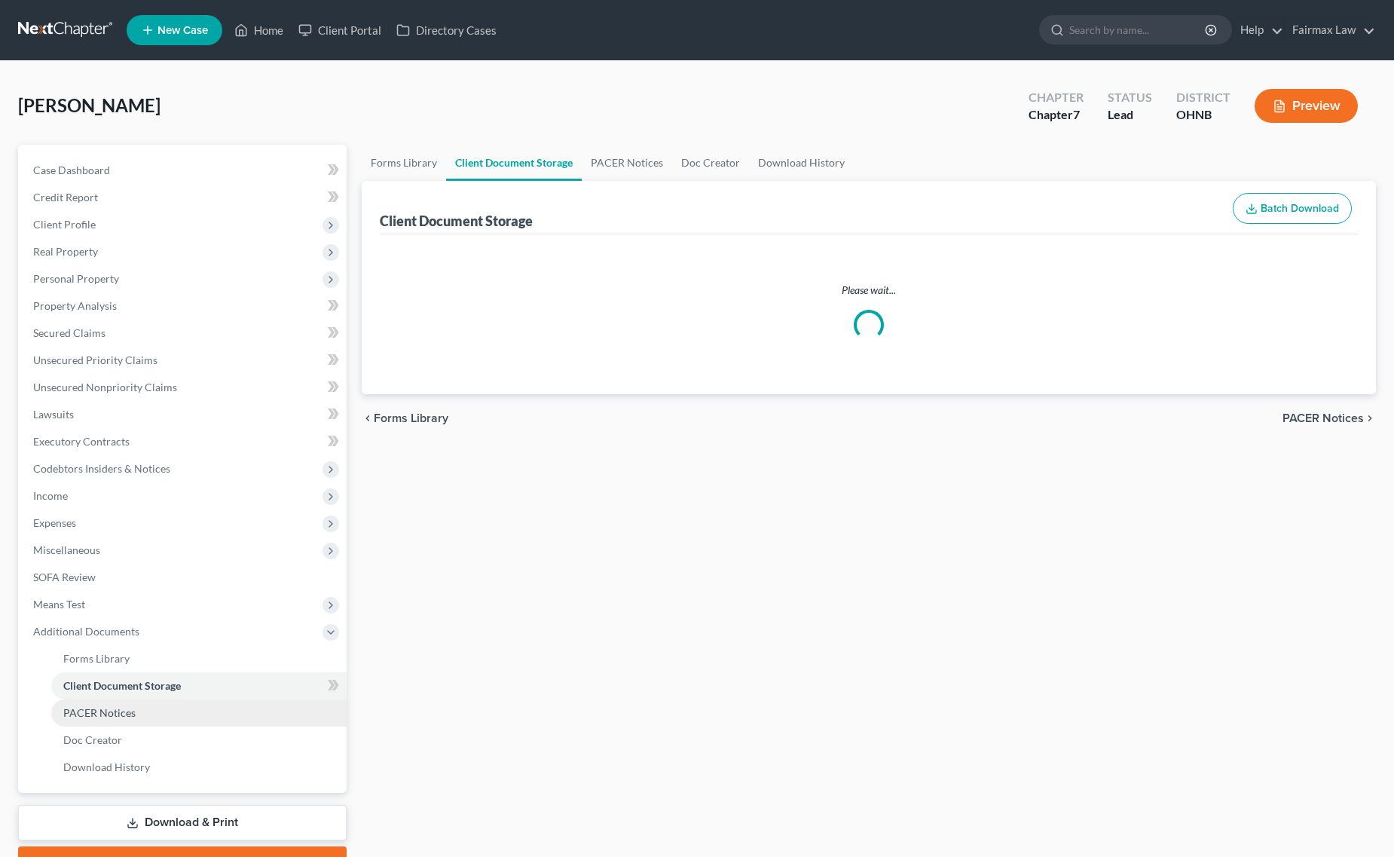
click at [140, 714] on link "PACER Notices" at bounding box center [198, 712] width 295 height 27
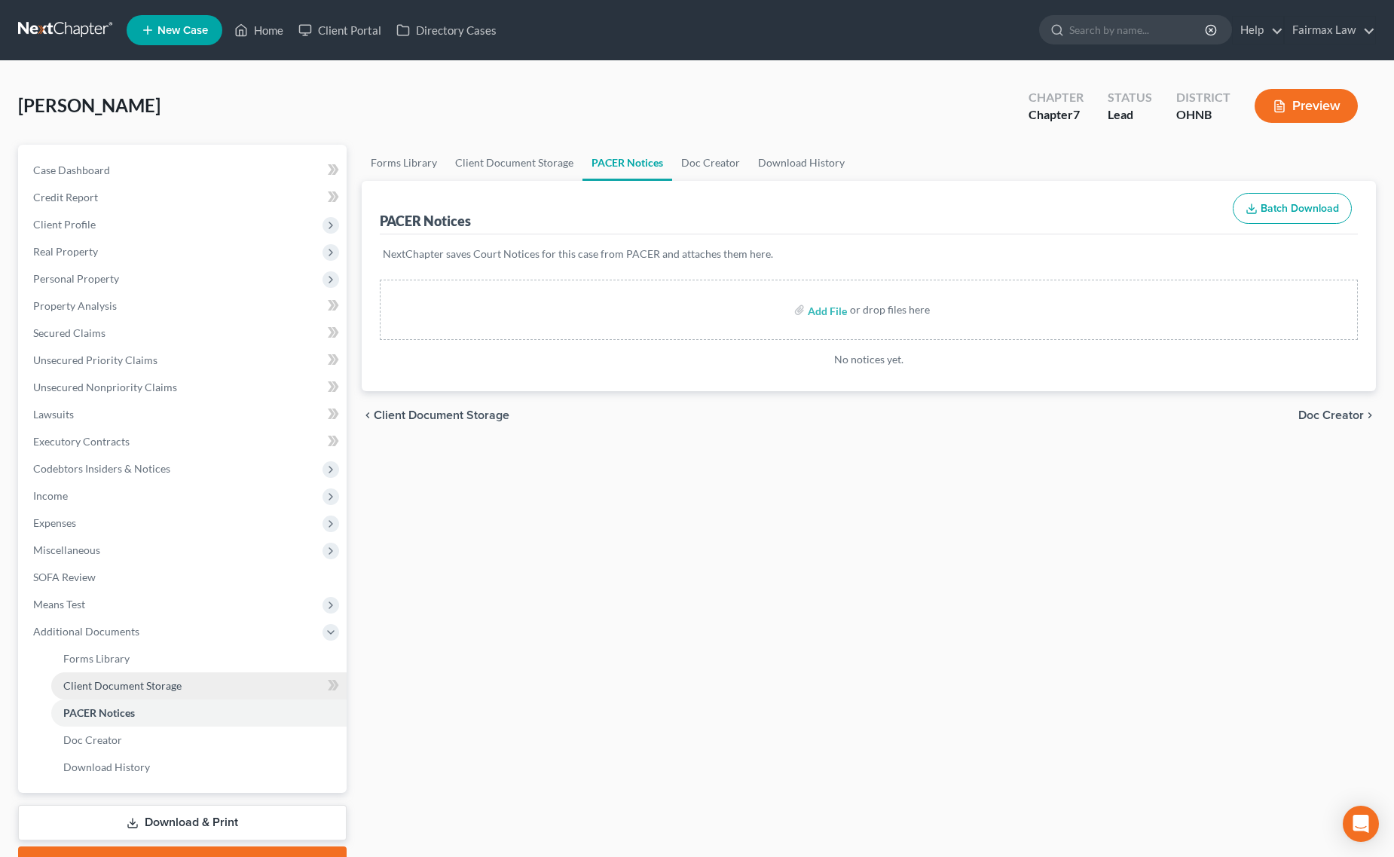
click at [254, 675] on link "Client Document Storage" at bounding box center [198, 685] width 295 height 27
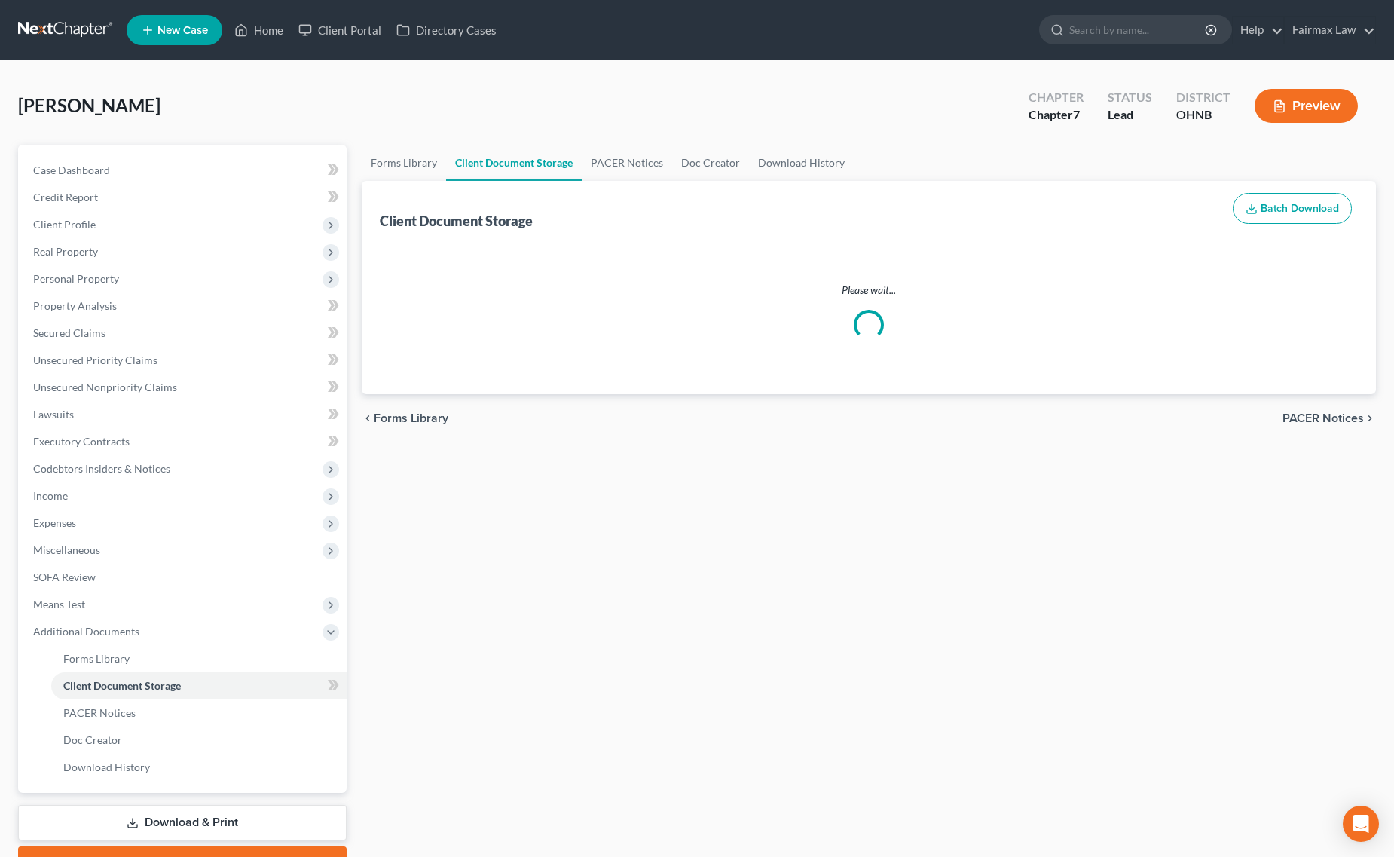
select select "5"
select select "24"
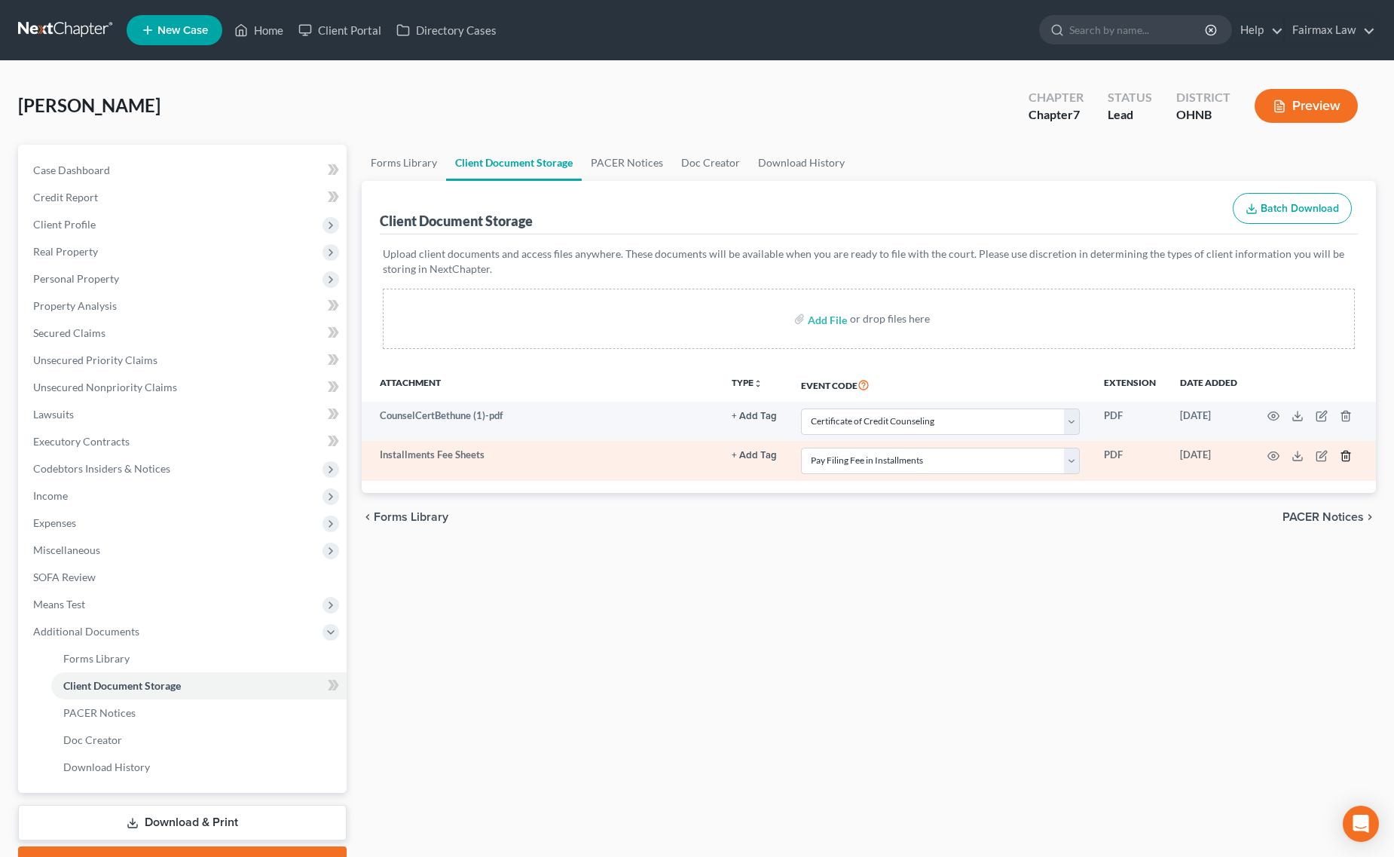
click at [1350, 454] on icon "button" at bounding box center [1346, 456] width 12 height 12
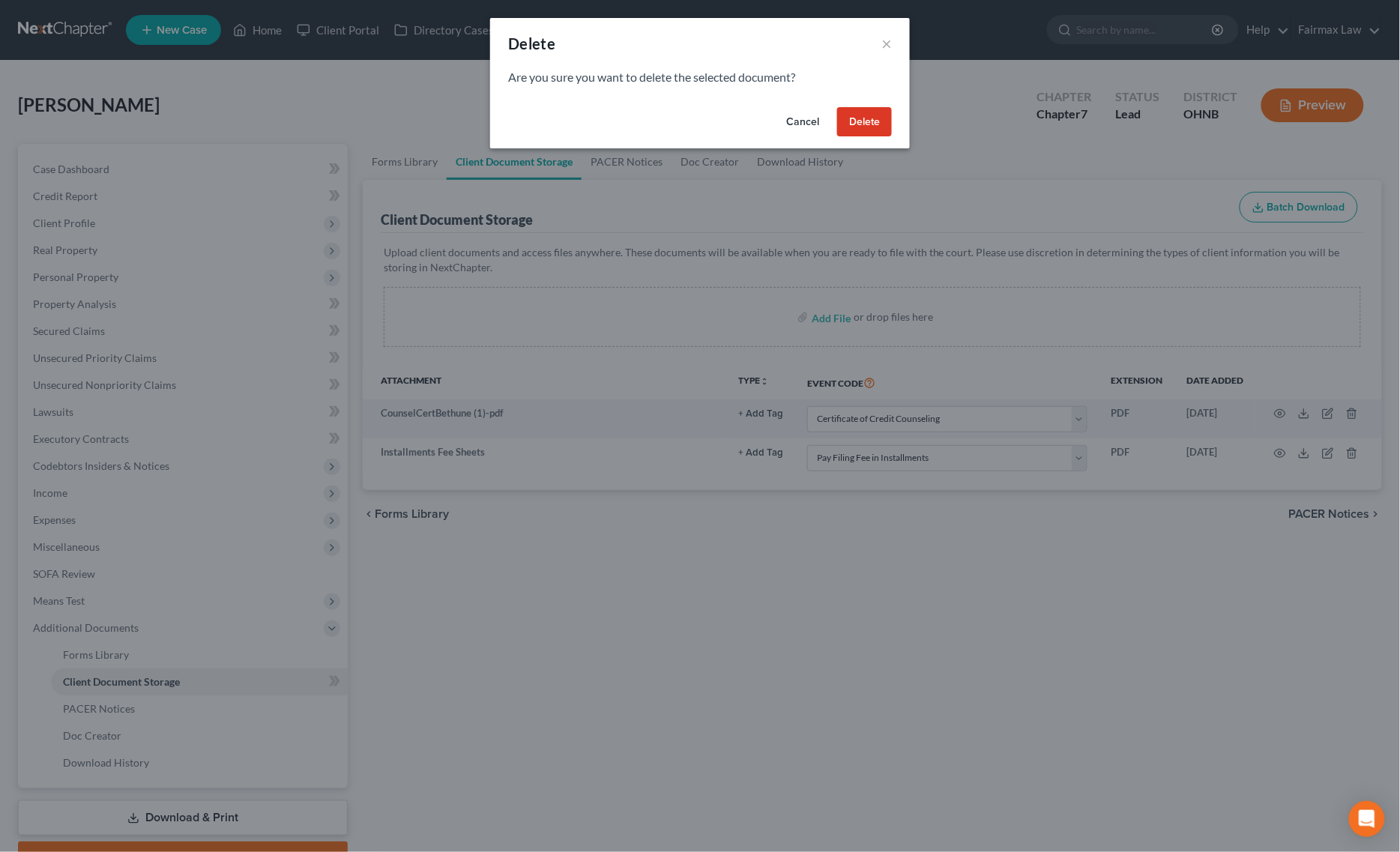
click at [856, 120] on button "Delete" at bounding box center [864, 122] width 55 height 30
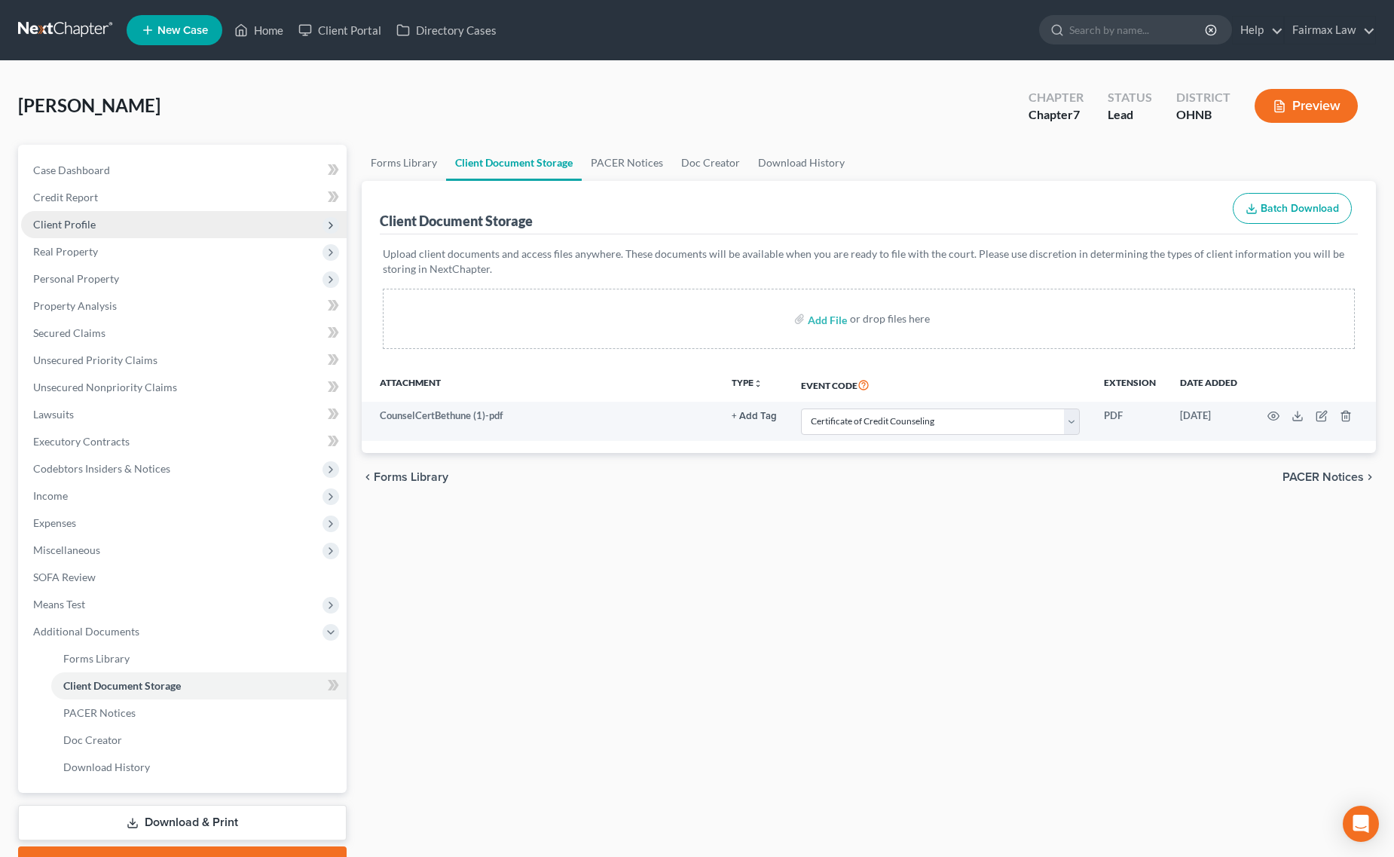
click at [58, 218] on span "Client Profile" at bounding box center [64, 224] width 63 height 13
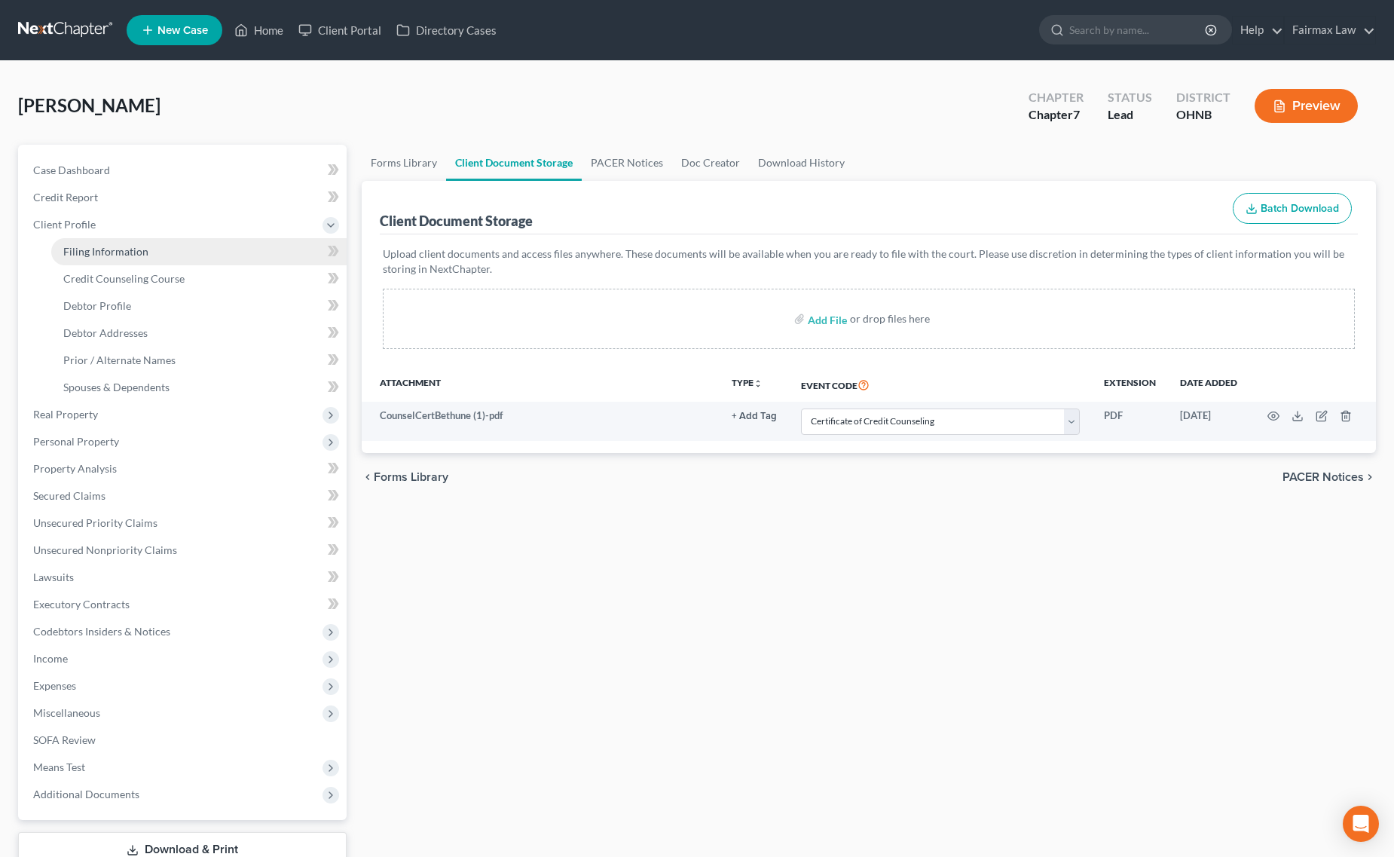
click at [144, 251] on span "Filing Information" at bounding box center [105, 251] width 85 height 13
select select "1"
select select "0"
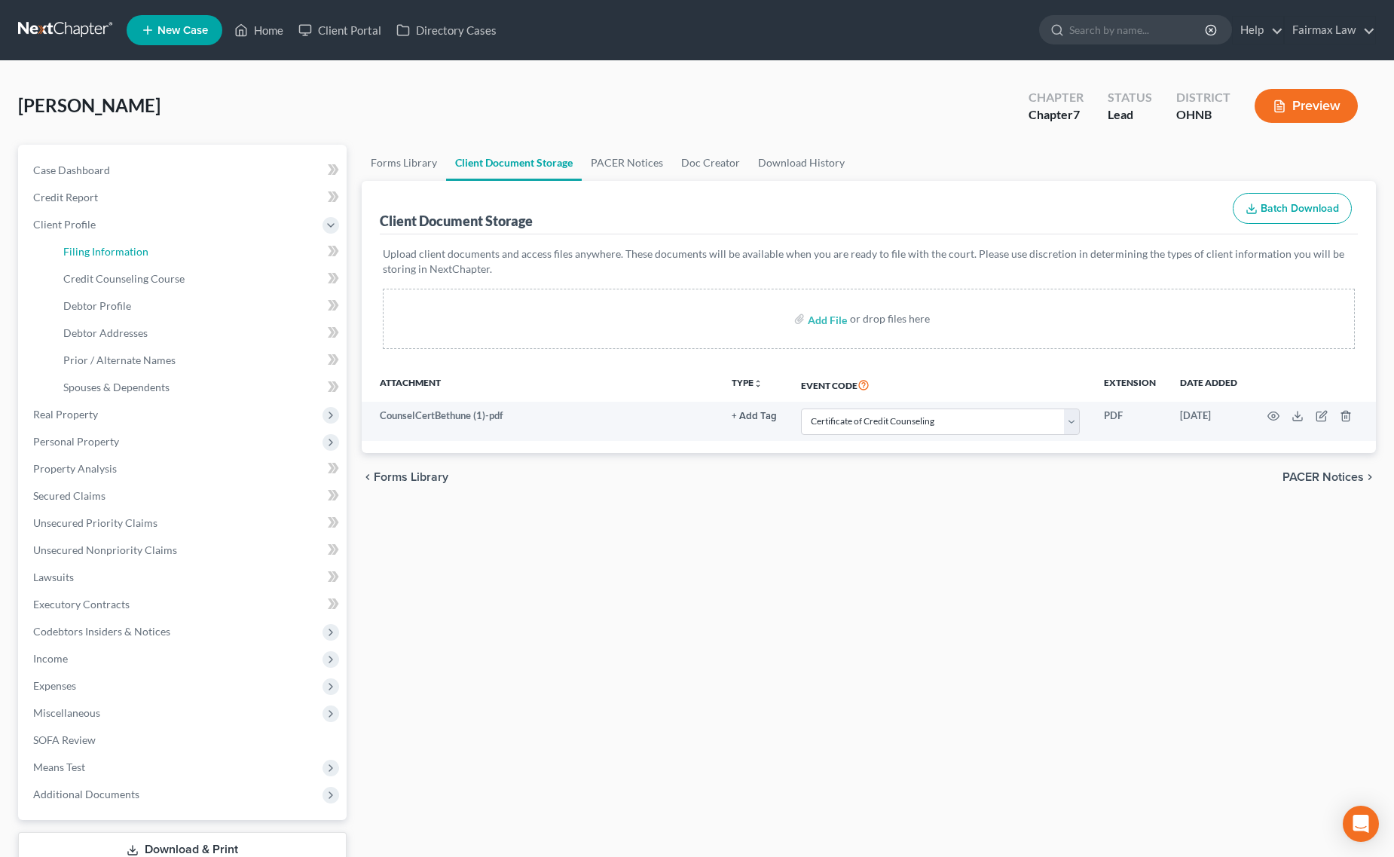
select select "36"
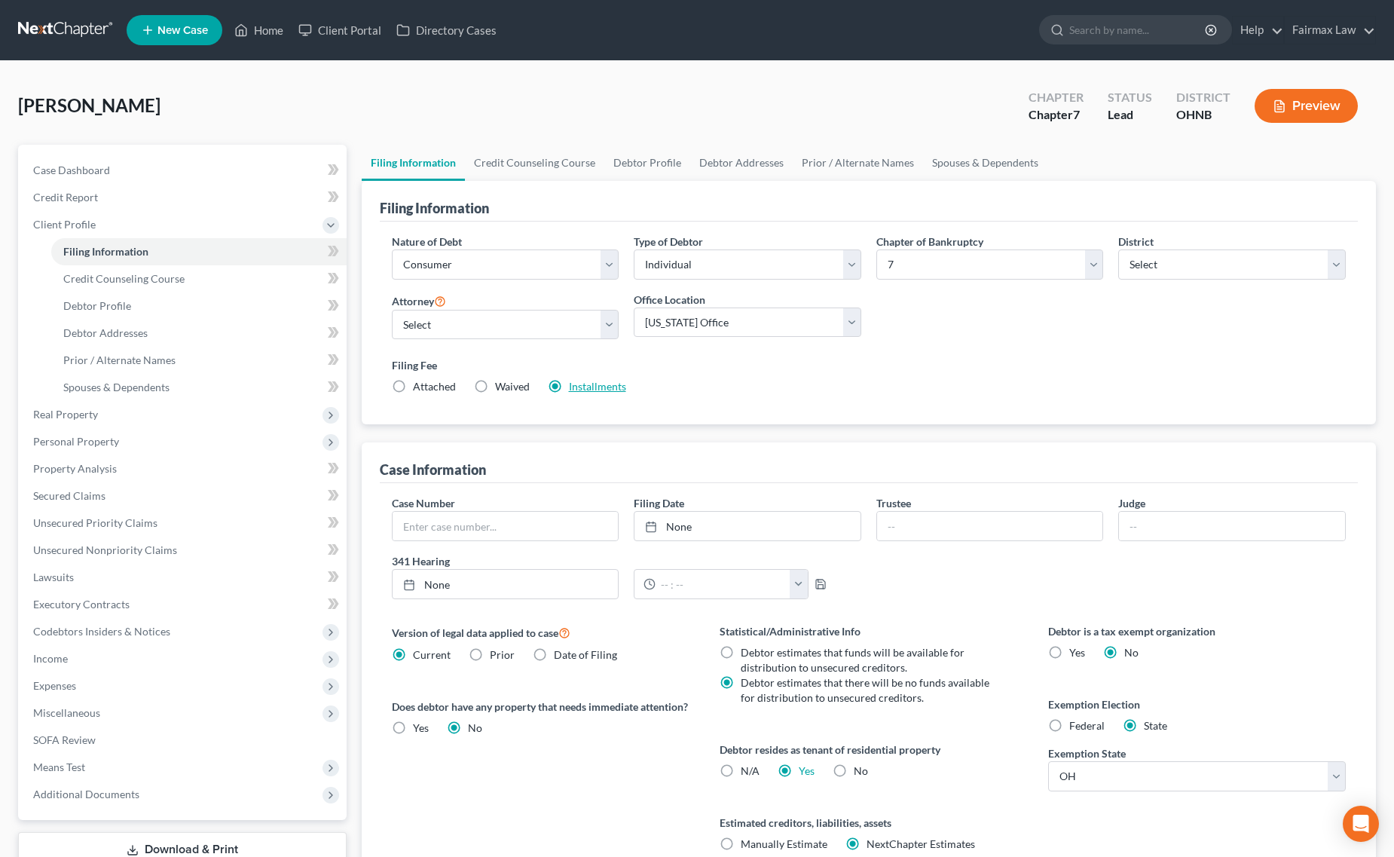
click at [588, 392] on link "Installments" at bounding box center [597, 386] width 57 height 13
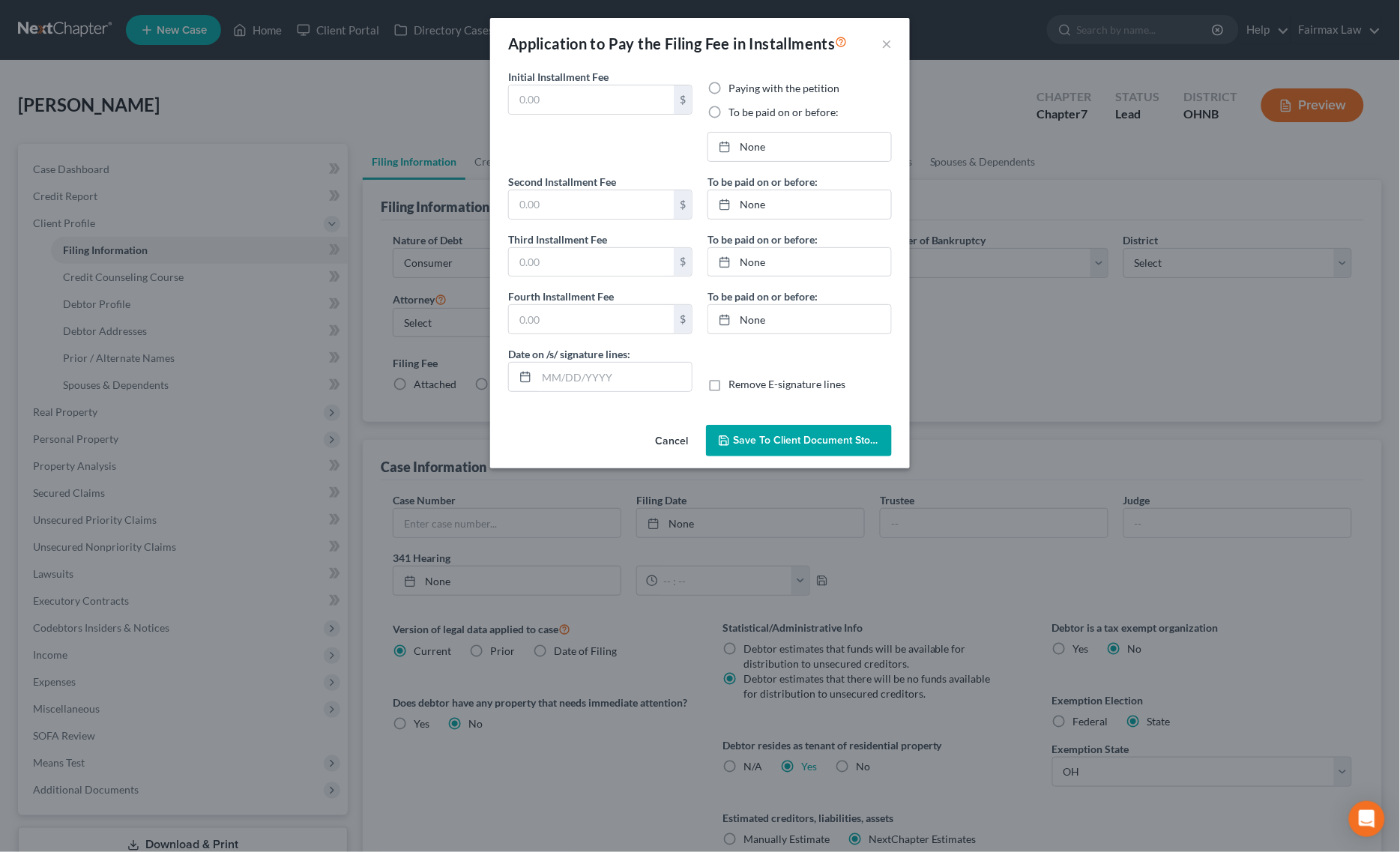
type input "84.50"
radio input "true"
type input "84.50"
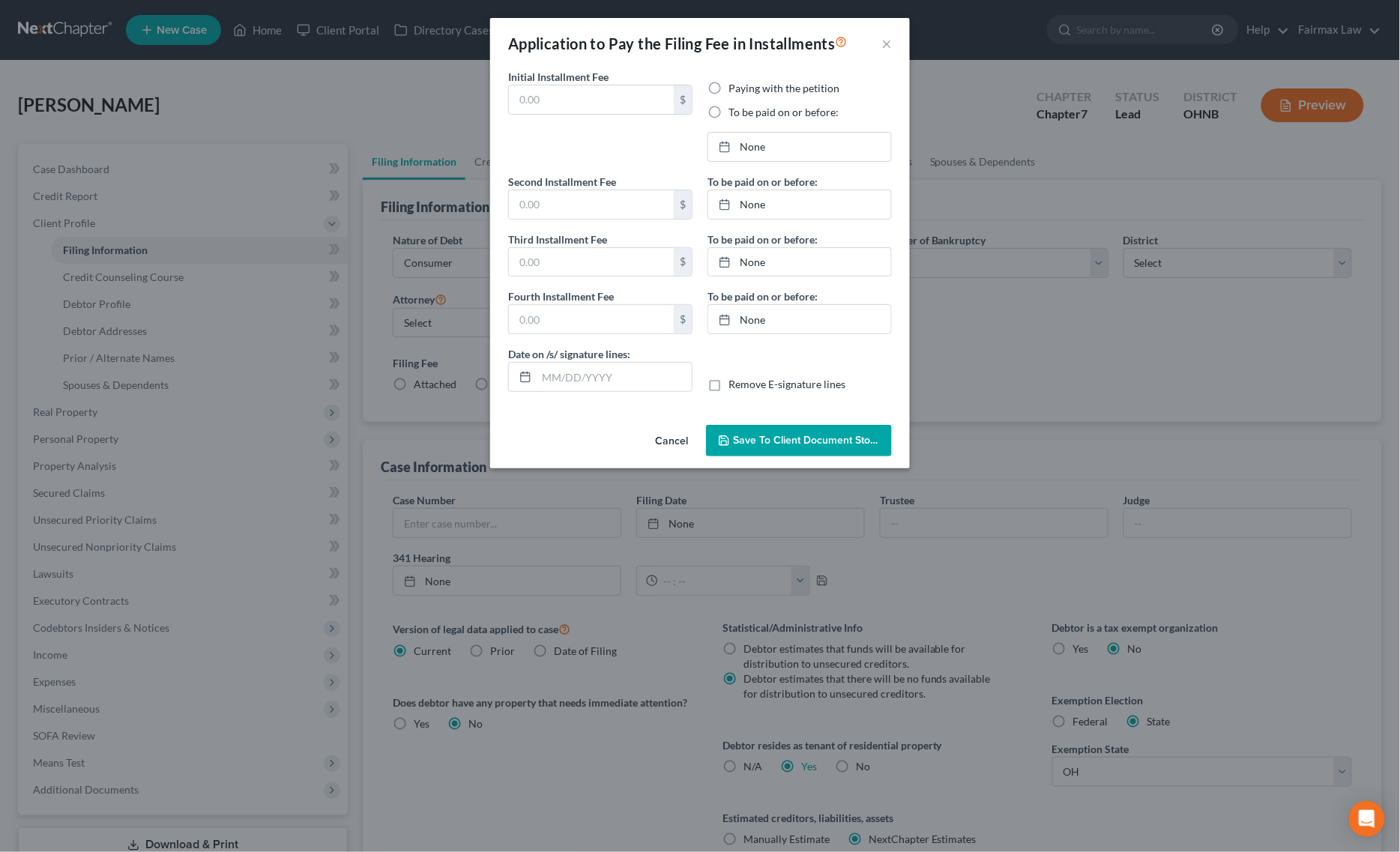
type input "[DATE]"
click at [773, 153] on link "[DATE]" at bounding box center [799, 146] width 183 height 29
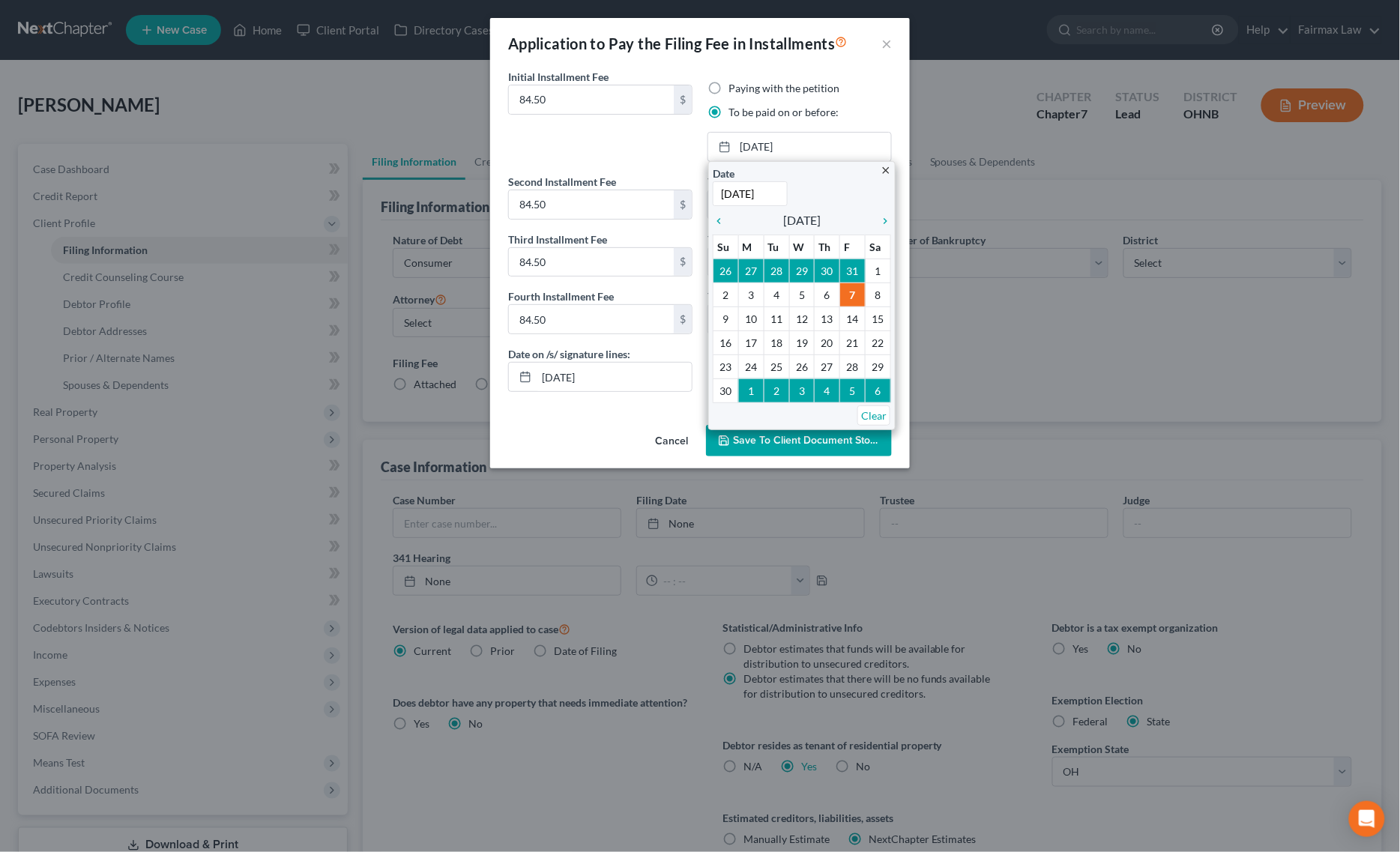
drag, startPoint x: 751, startPoint y: 313, endPoint x: 752, endPoint y: 304, distance: 9.1
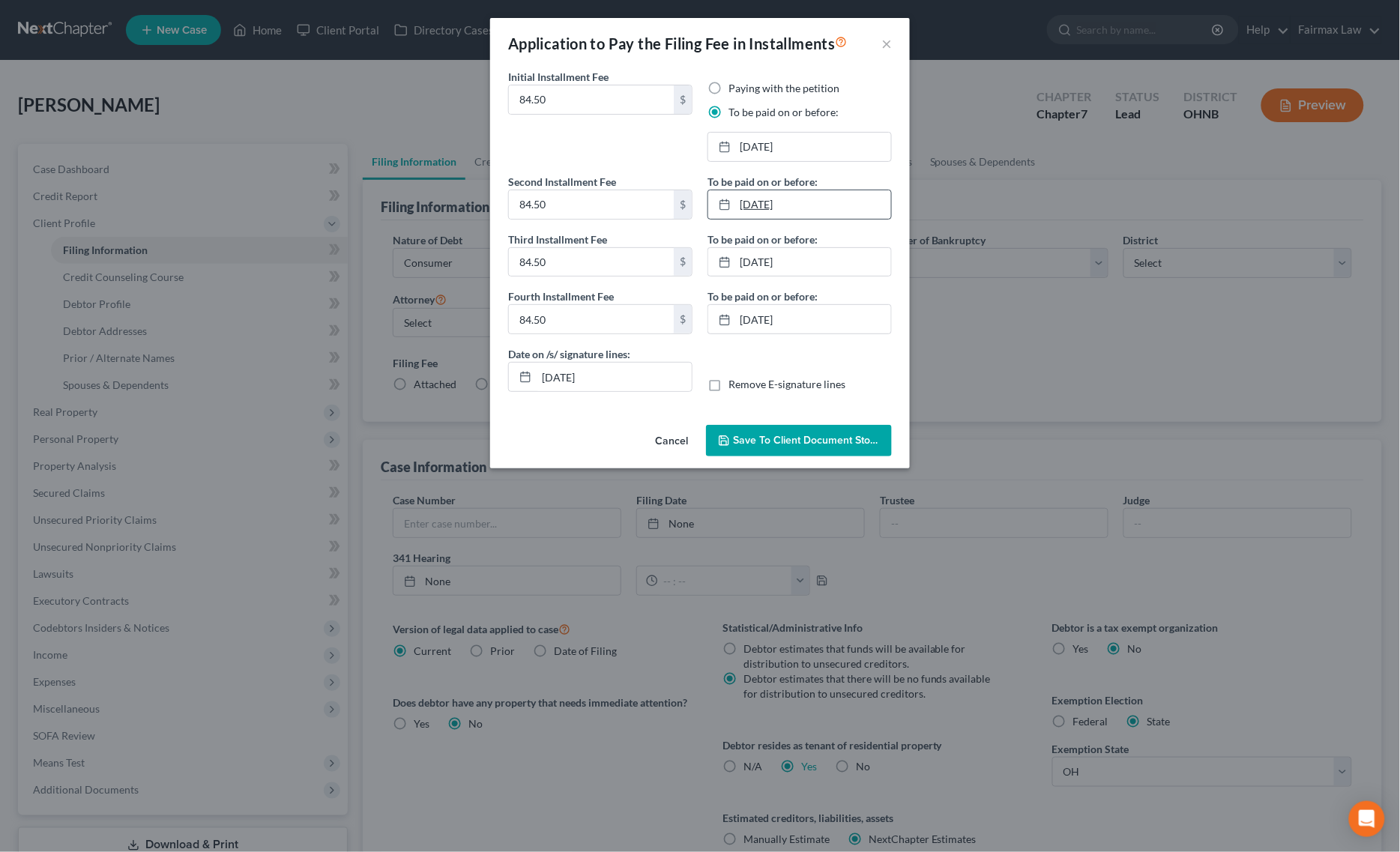
click at [771, 193] on link "[DATE]" at bounding box center [799, 204] width 183 height 29
click at [785, 262] on link "[DATE]" at bounding box center [799, 261] width 183 height 29
click at [759, 319] on link "[DATE]" at bounding box center [799, 319] width 183 height 29
drag, startPoint x: 607, startPoint y: 375, endPoint x: 240, endPoint y: 375, distance: 367.0
click at [271, 375] on div "Application to Pay the Filing Fee in Installments × Initial Installment Fee 84.…" at bounding box center [700, 426] width 1400 height 852
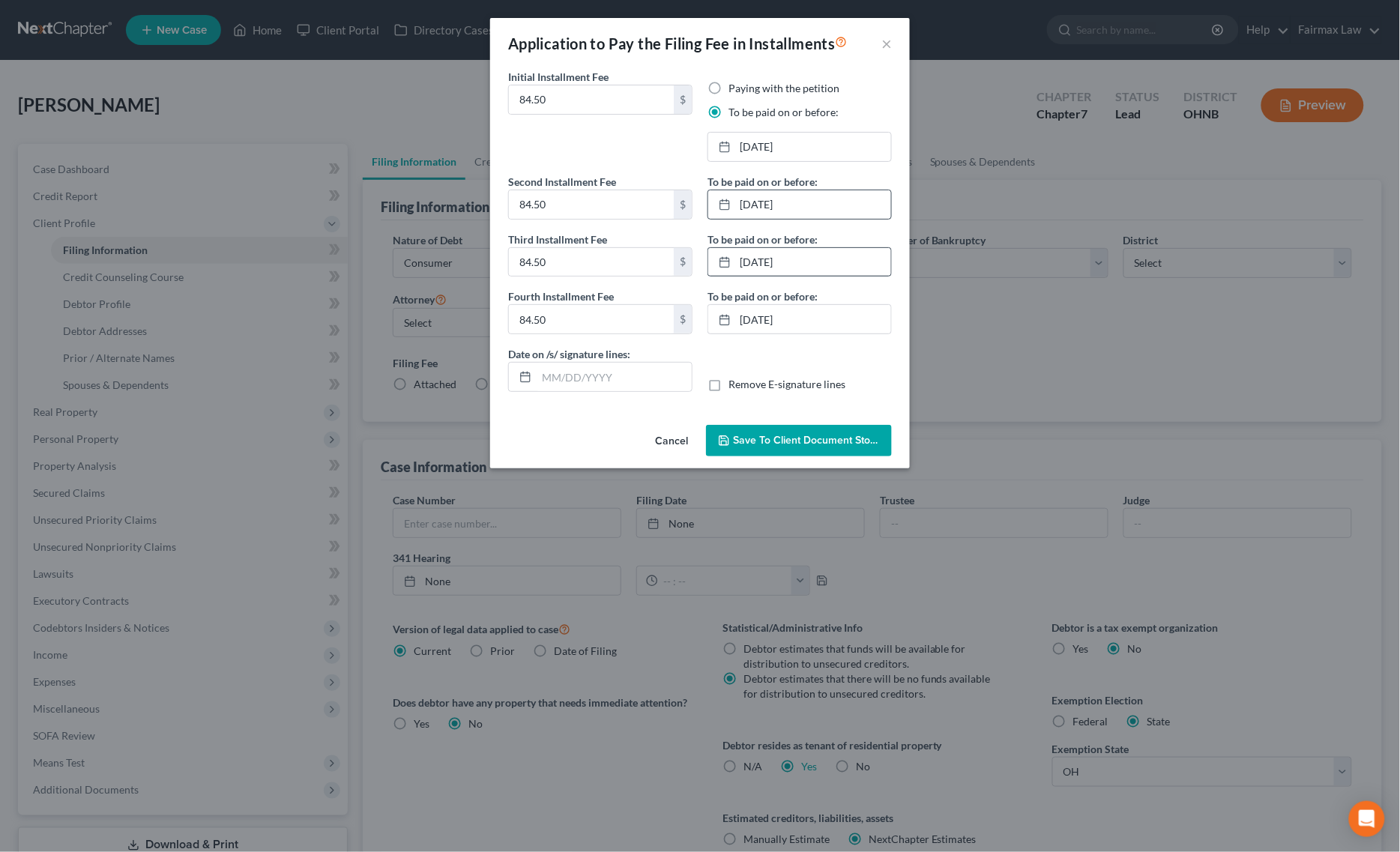
click at [728, 442] on icon "button" at bounding box center [724, 440] width 12 height 12
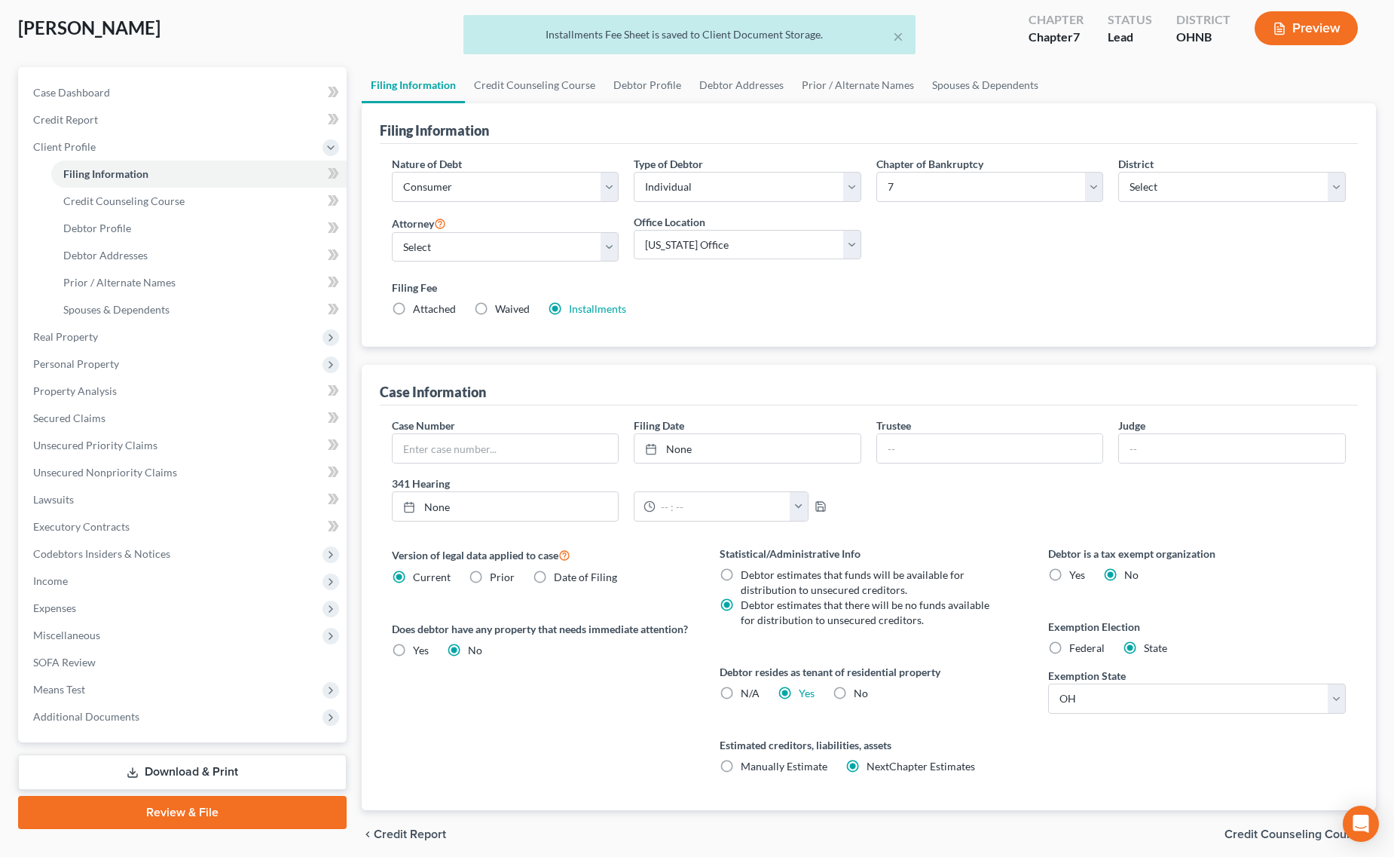
scroll to position [136, 0]
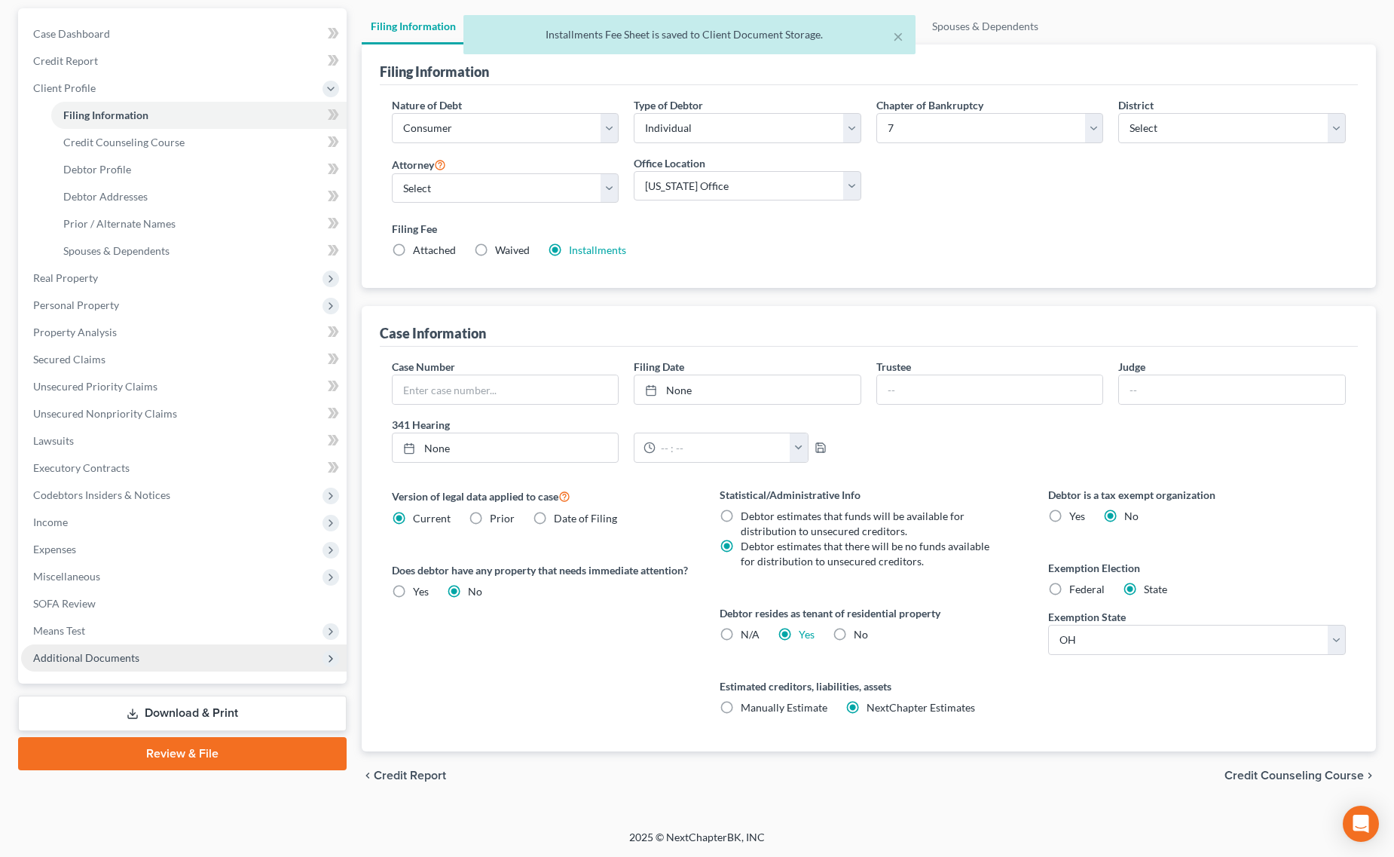
click at [145, 657] on span "Additional Documents" at bounding box center [184, 657] width 326 height 27
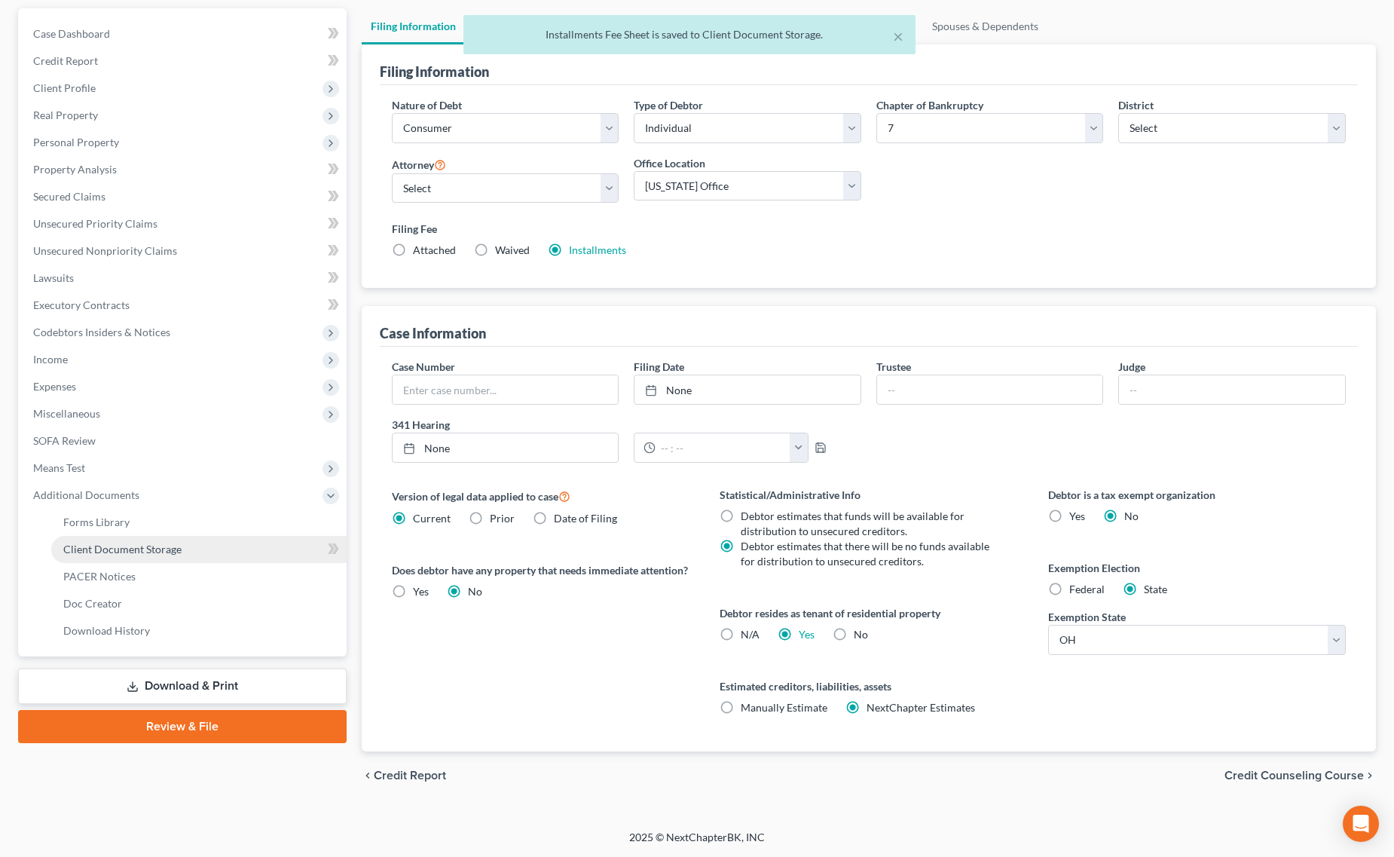
click at [181, 560] on link "Client Document Storage" at bounding box center [198, 549] width 295 height 27
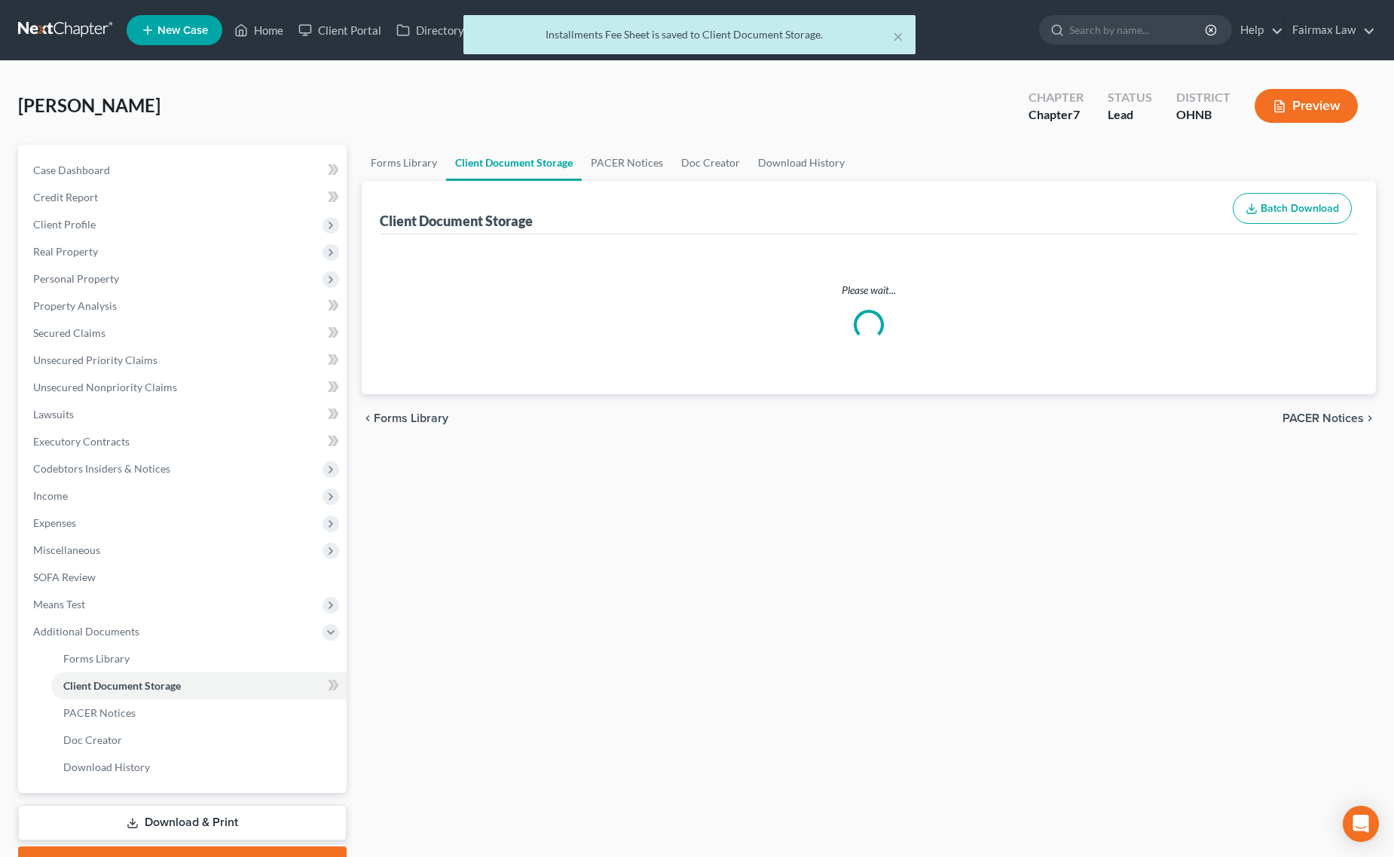
select select "5"
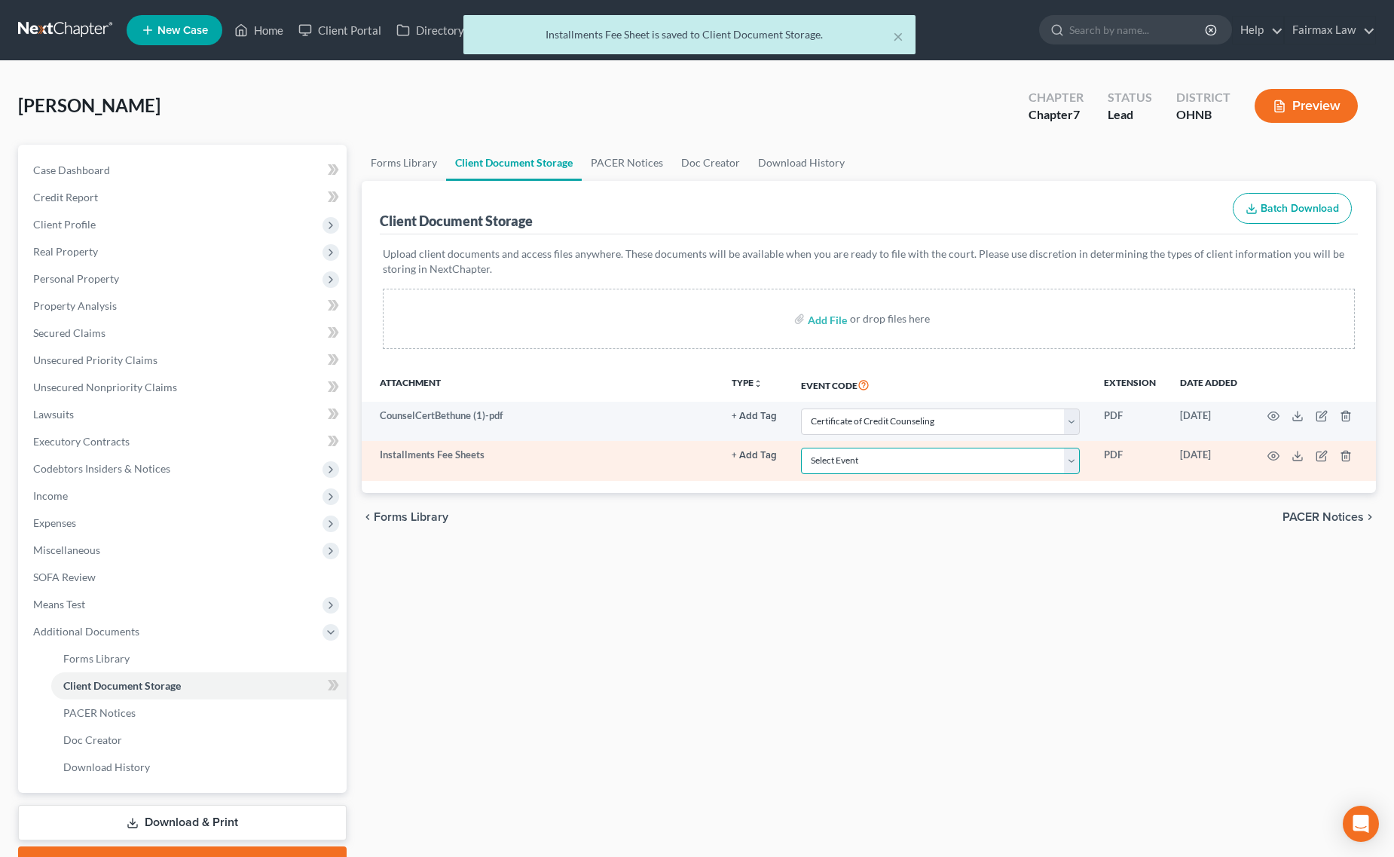
click at [951, 465] on select "Select Event 20 Largest Unsecured Creditors Amended List of Creditors (Fee) Ame…" at bounding box center [940, 461] width 279 height 26
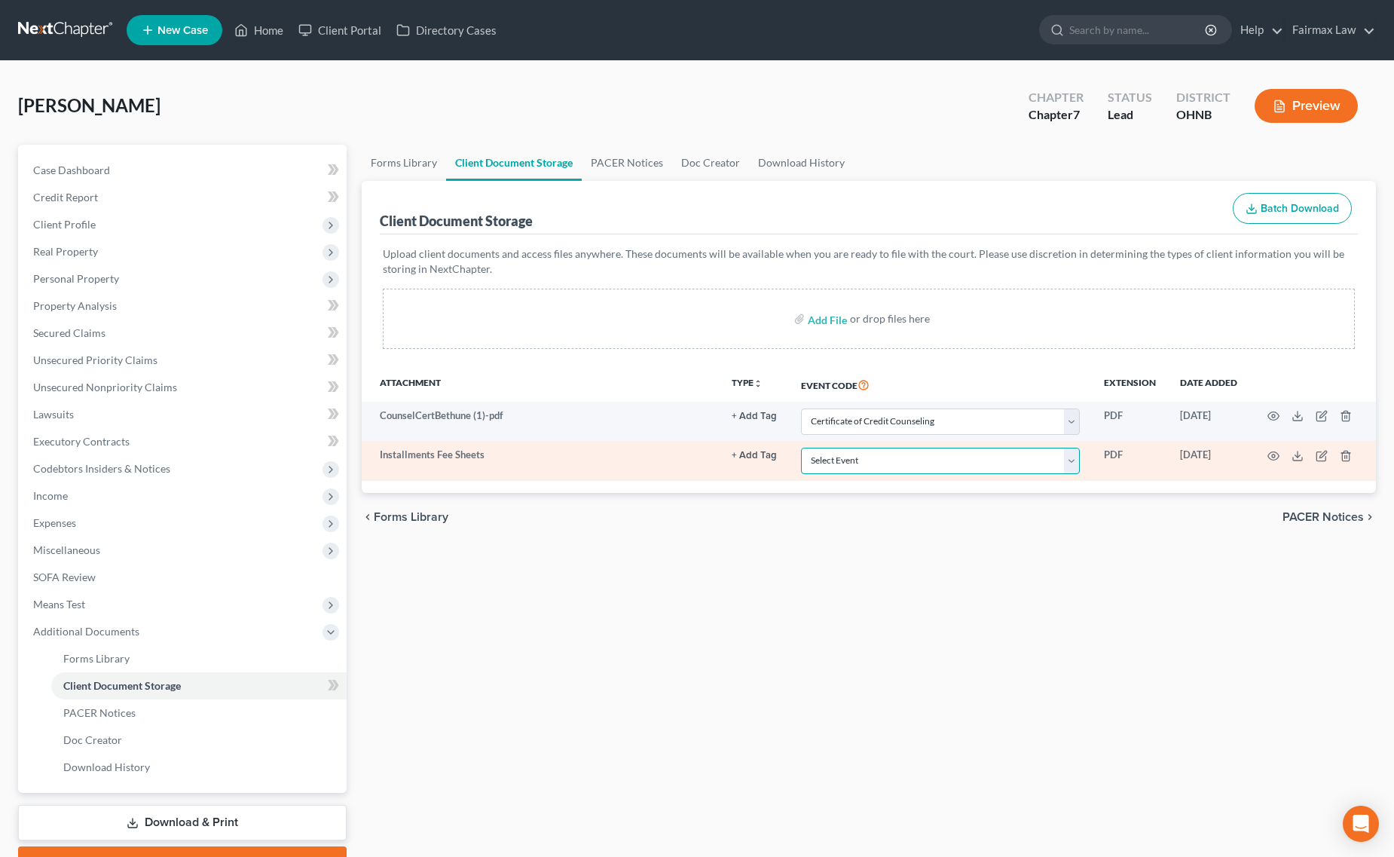
select select "24"
click at [801, 448] on select "Select Event 20 Largest Unsecured Creditors Amended List of Creditors (Fee) Ame…" at bounding box center [940, 461] width 279 height 26
